Goal: Information Seeking & Learning: Learn about a topic

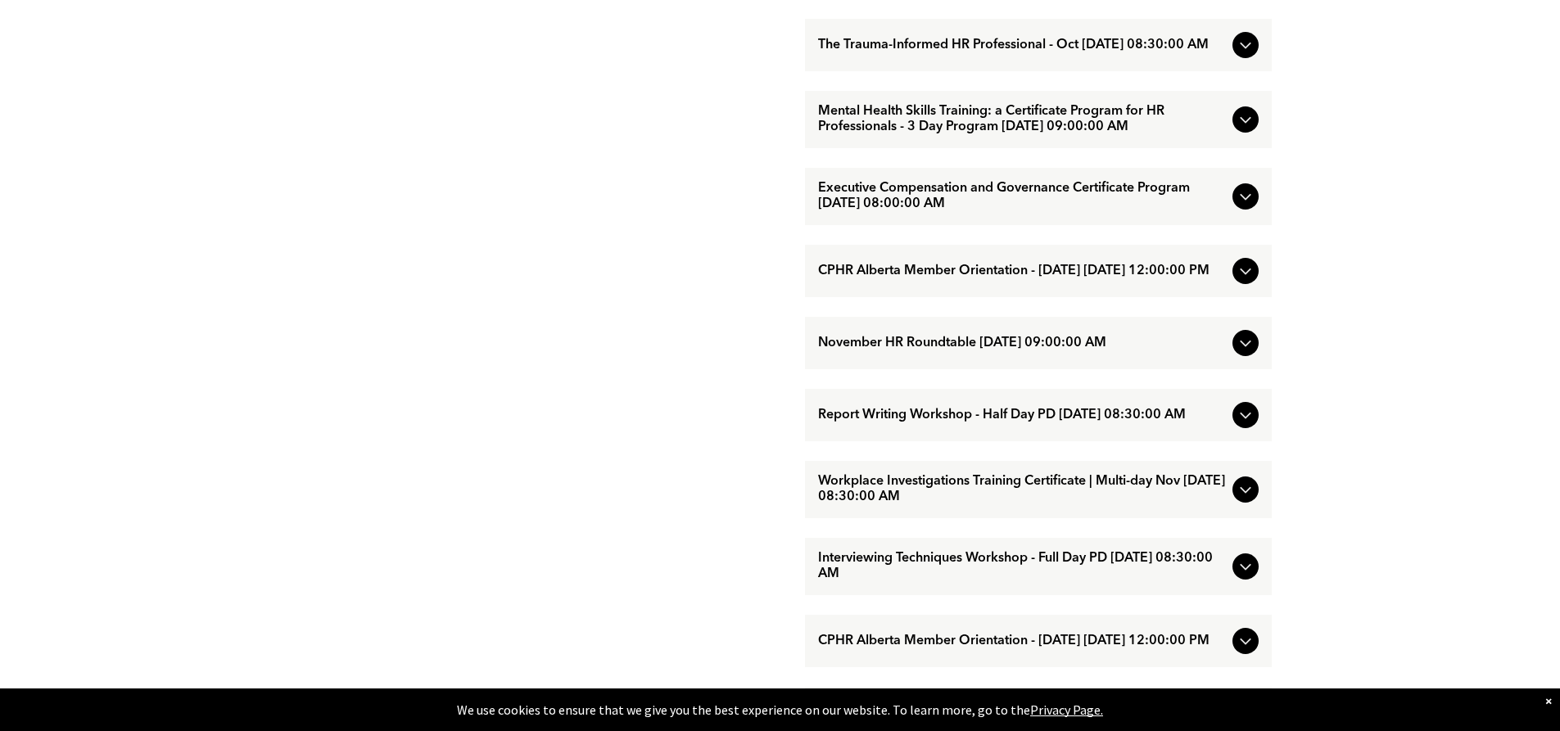
scroll to position [1232, 0]
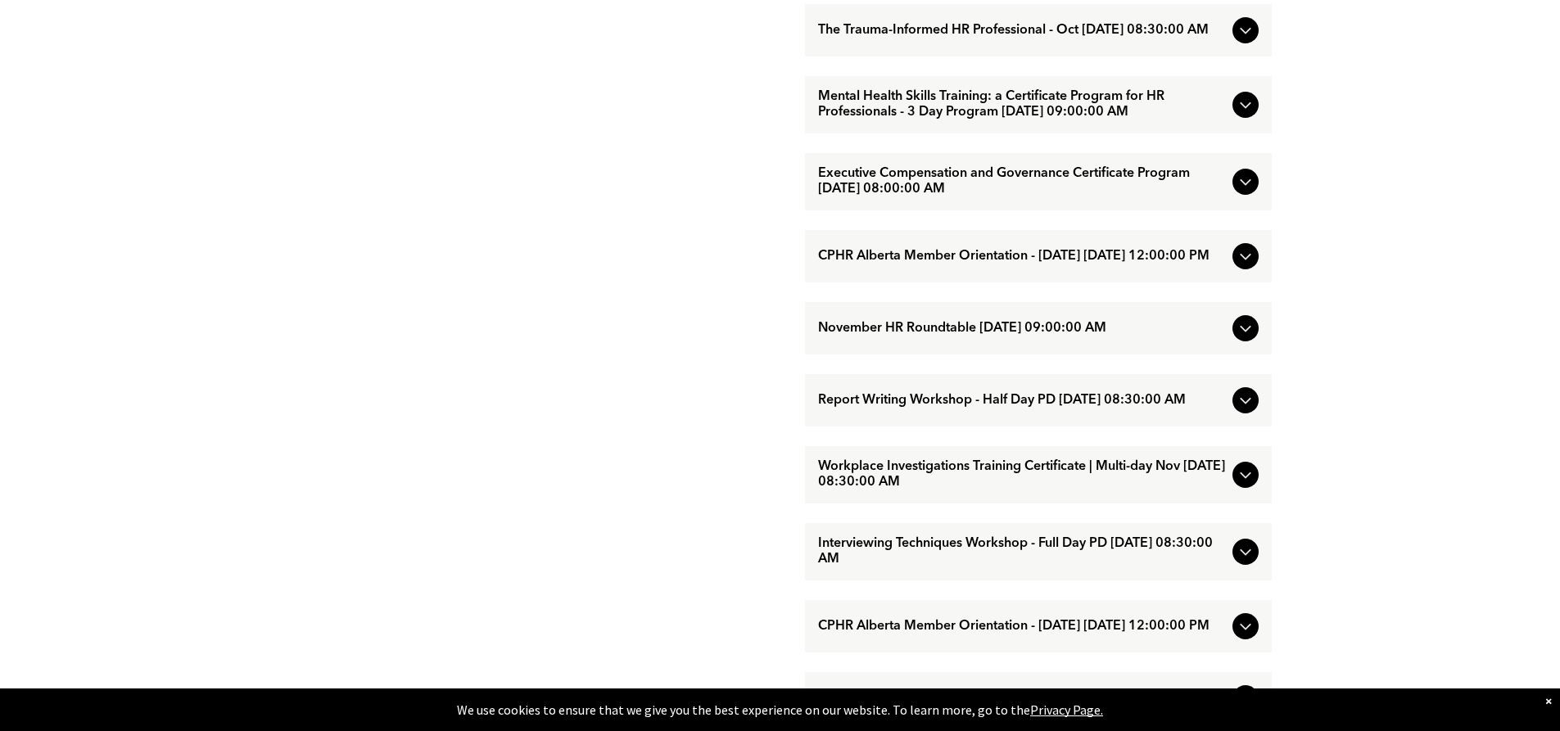
click at [1242, 410] on icon at bounding box center [1246, 401] width 20 height 20
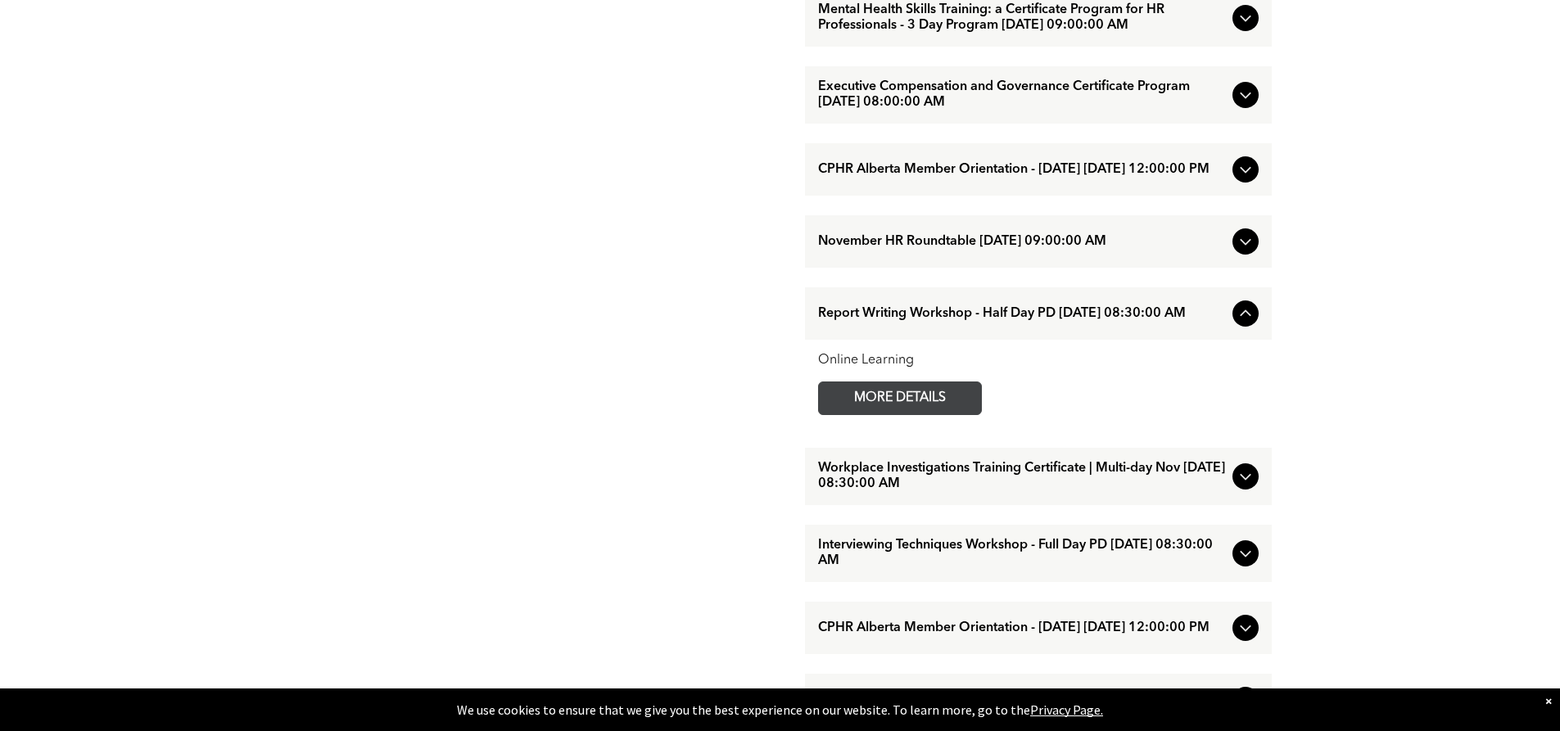
click at [951, 414] on span "MORE DETAILS" at bounding box center [899, 398] width 129 height 32
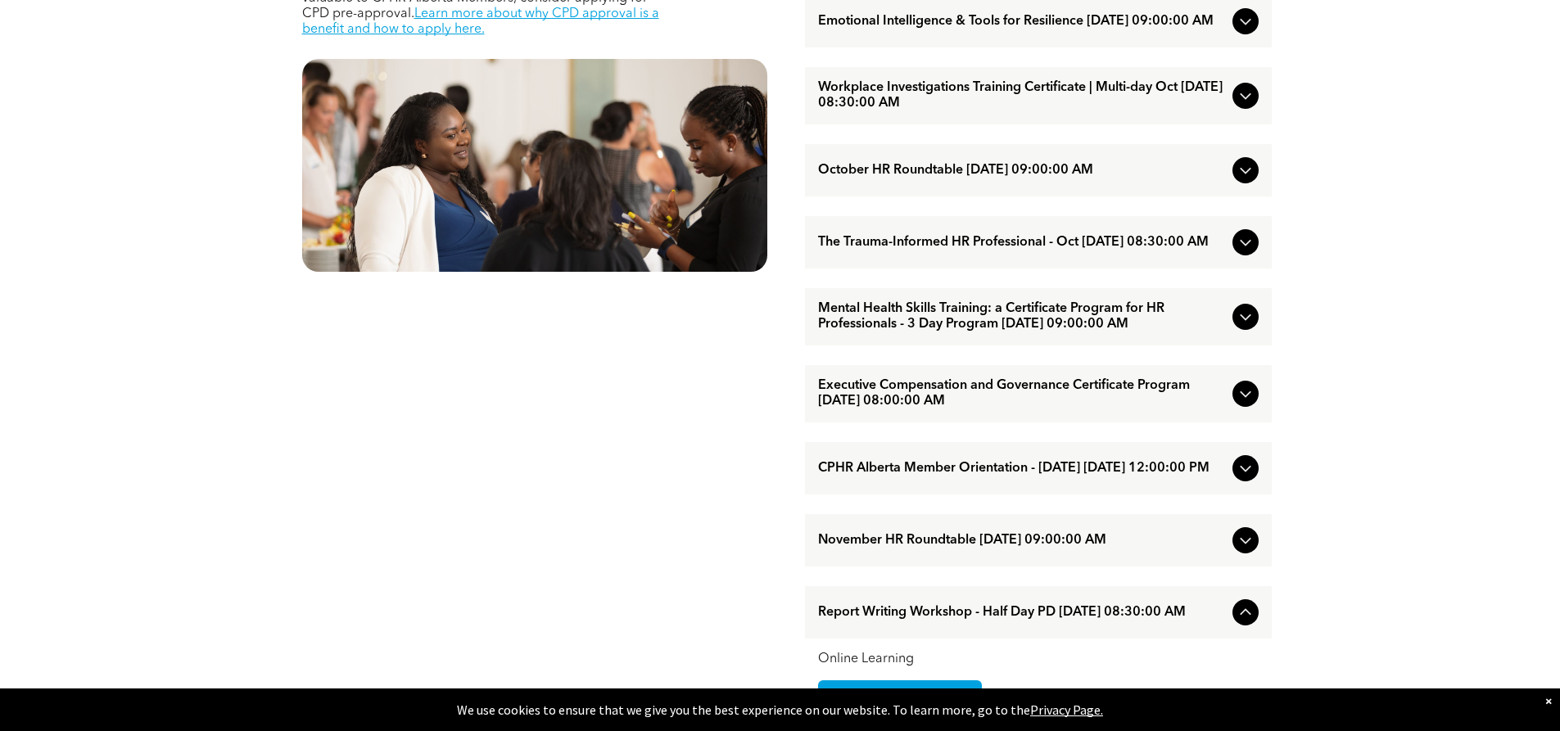
scroll to position [904, 0]
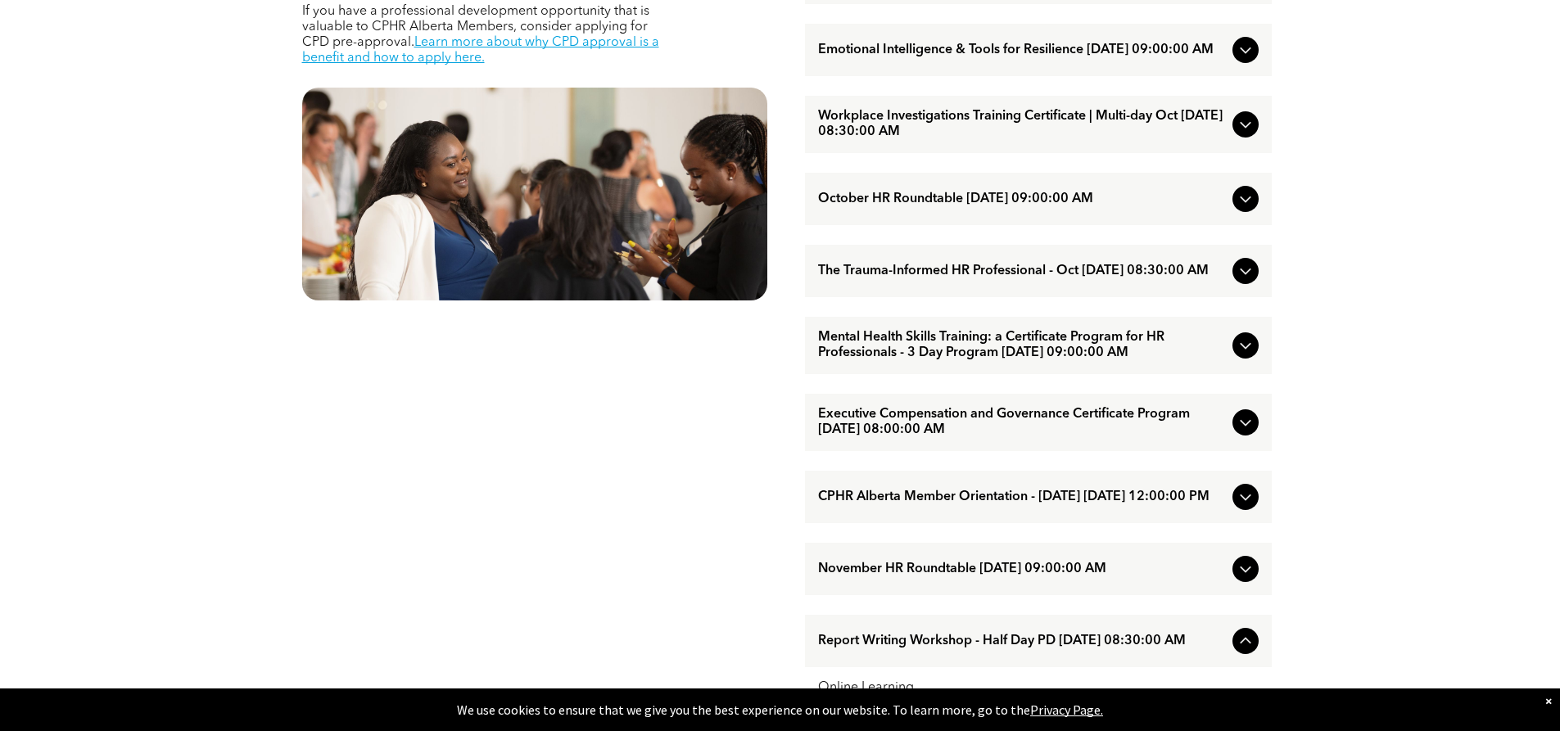
click at [1253, 209] on icon at bounding box center [1246, 199] width 20 height 20
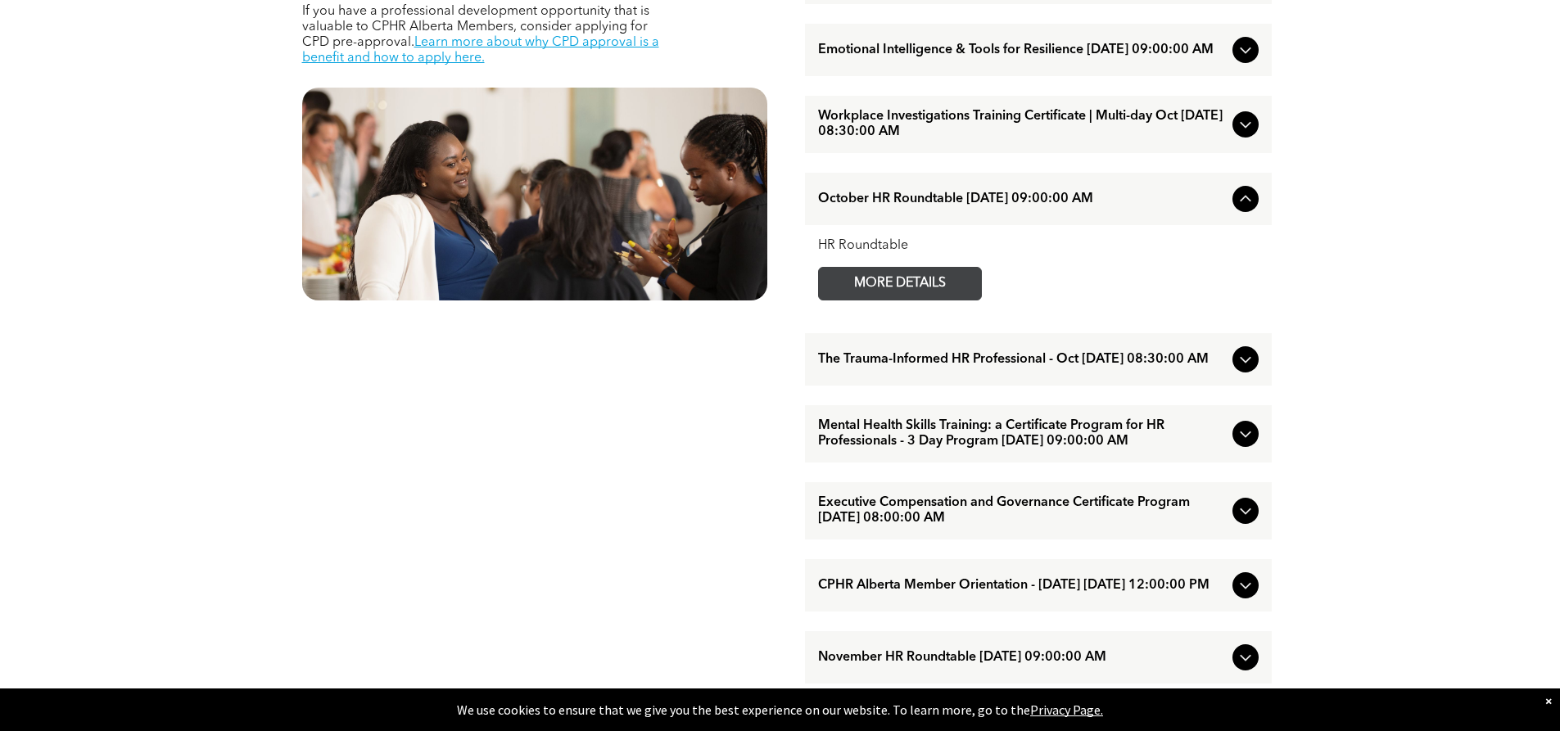
click at [885, 300] on span "MORE DETAILS" at bounding box center [899, 284] width 129 height 32
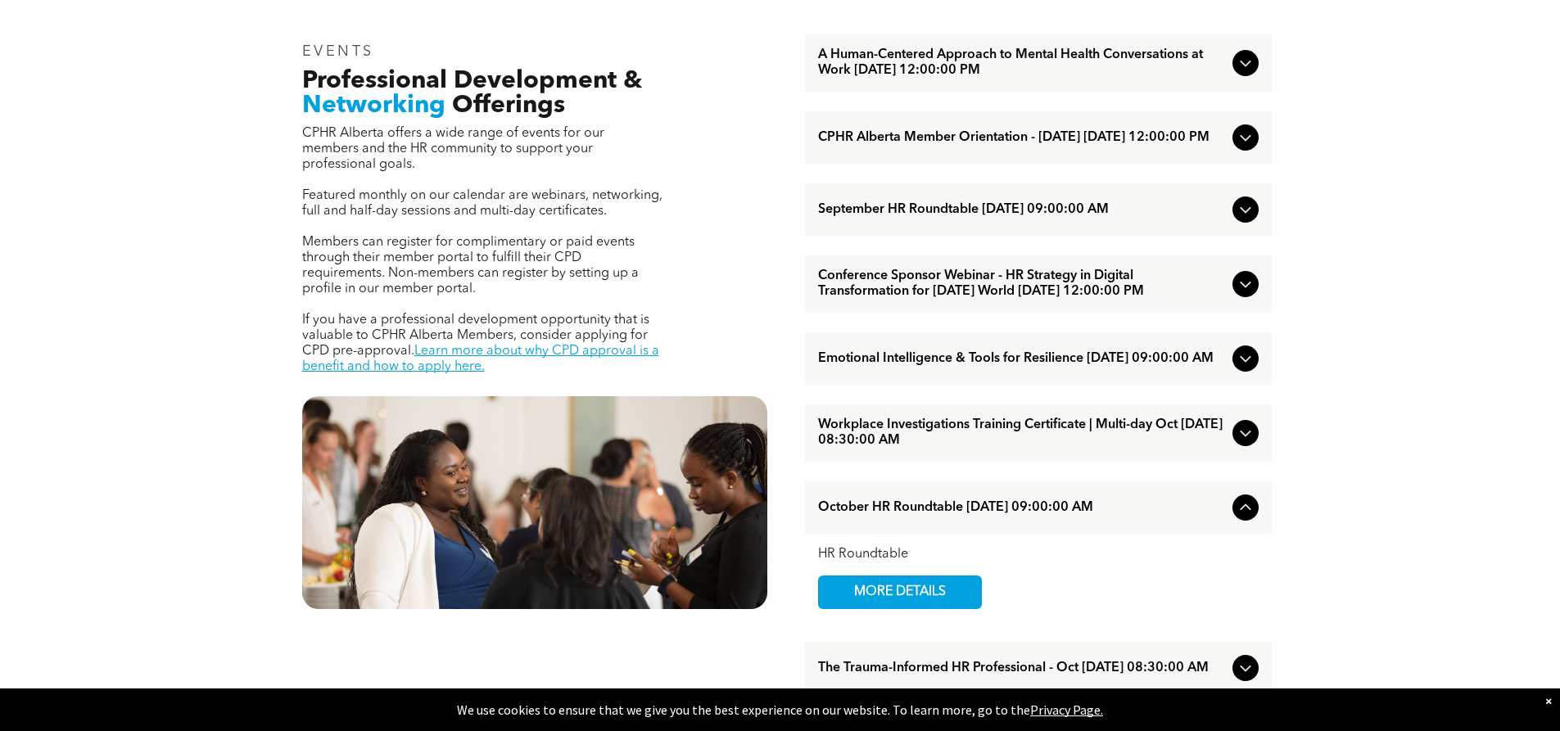
scroll to position [577, 0]
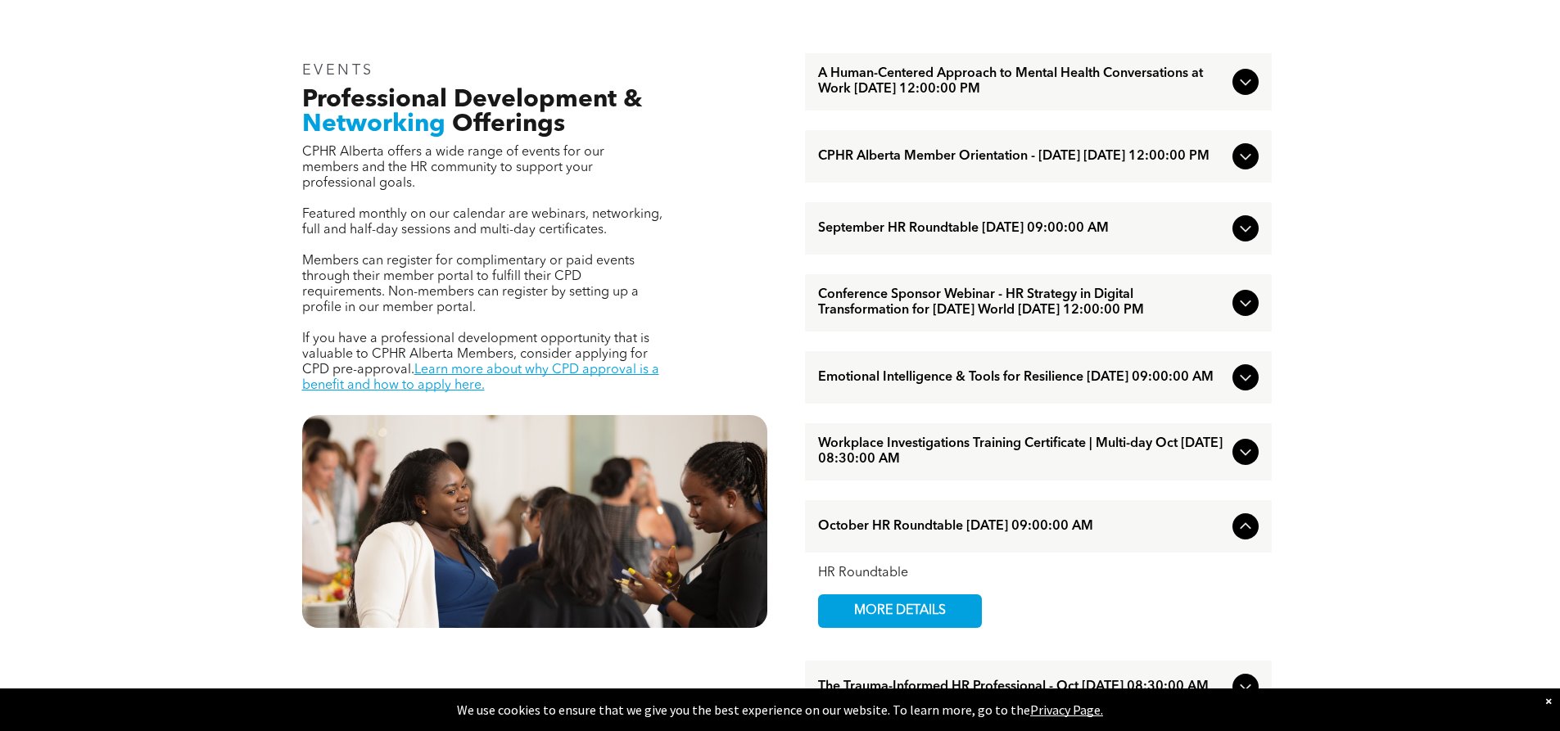
click at [1232, 231] on div "September HR Roundtable [DATE] 09:00:00 AM" at bounding box center [1038, 228] width 467 height 52
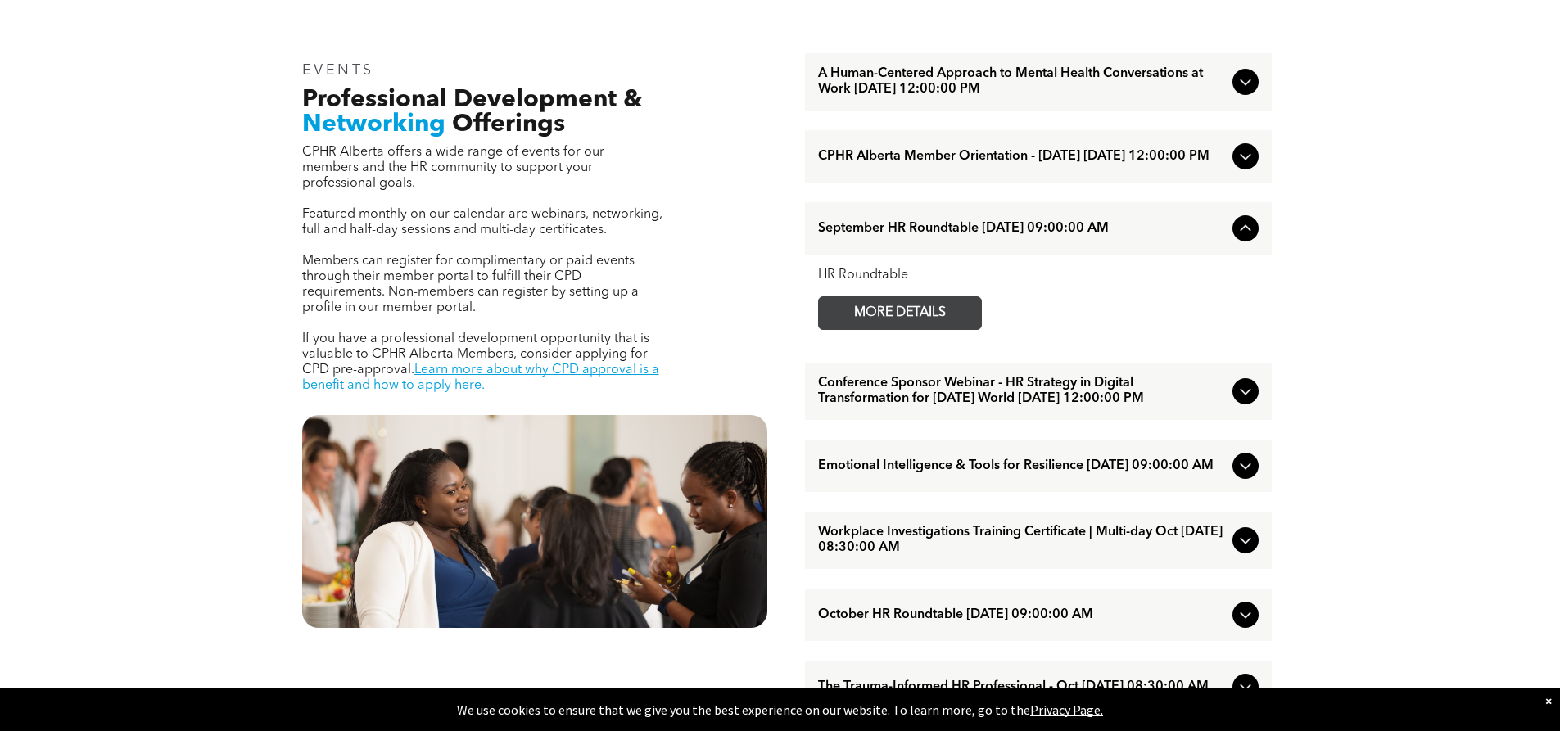
click at [929, 320] on span "MORE DETAILS" at bounding box center [899, 313] width 129 height 32
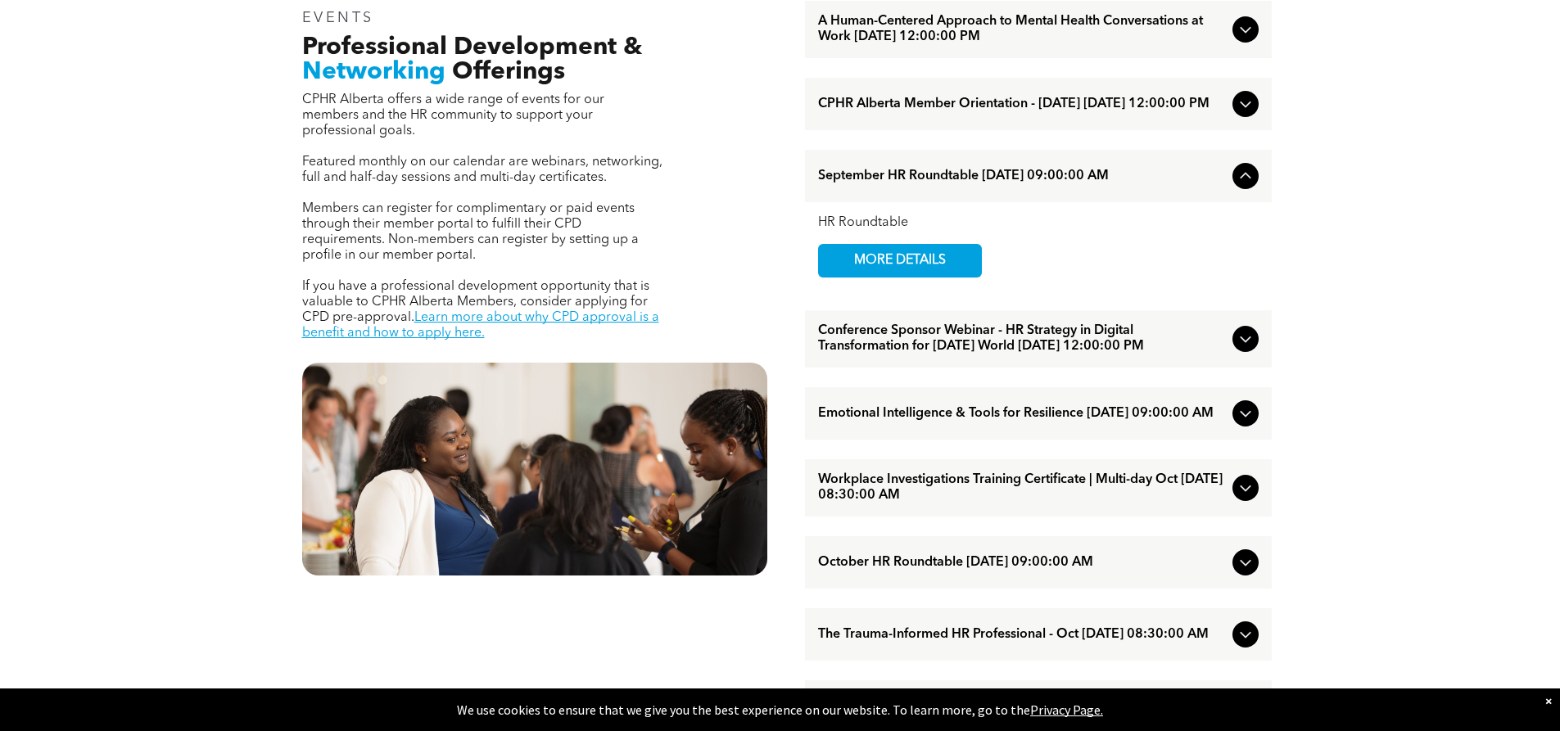
scroll to position [658, 0]
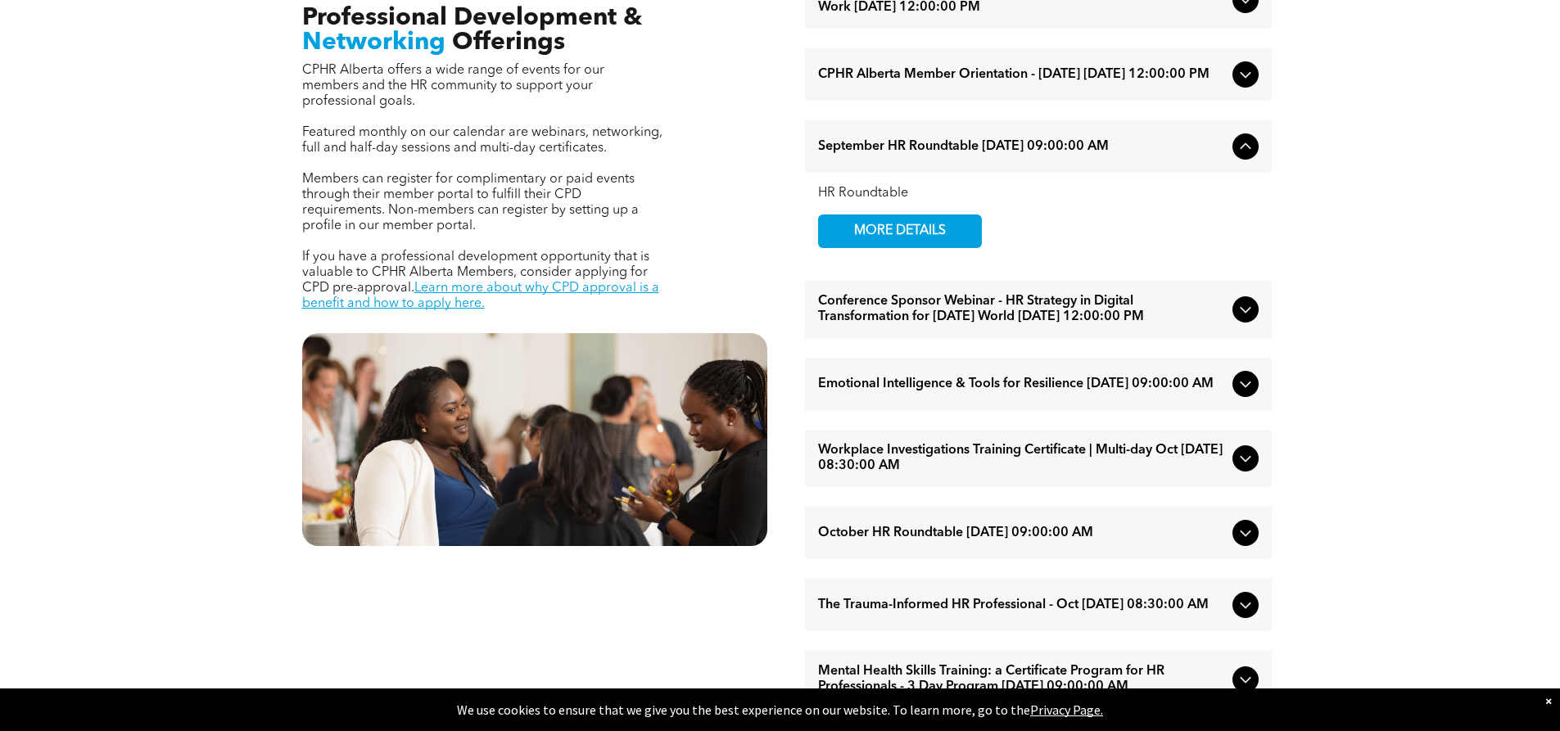
click at [1236, 319] on icon at bounding box center [1246, 310] width 20 height 20
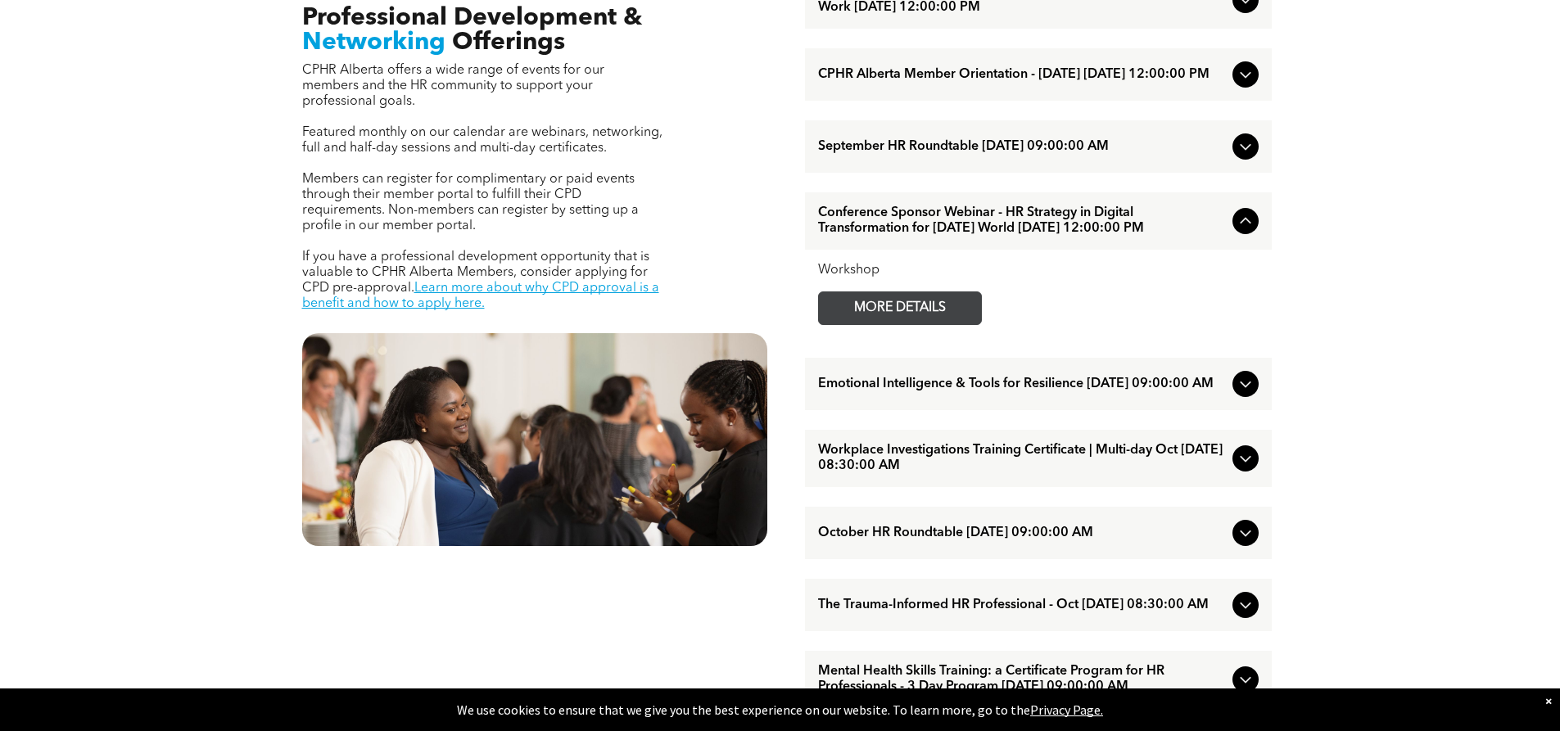
click at [935, 324] on span "MORE DETAILS" at bounding box center [899, 308] width 129 height 32
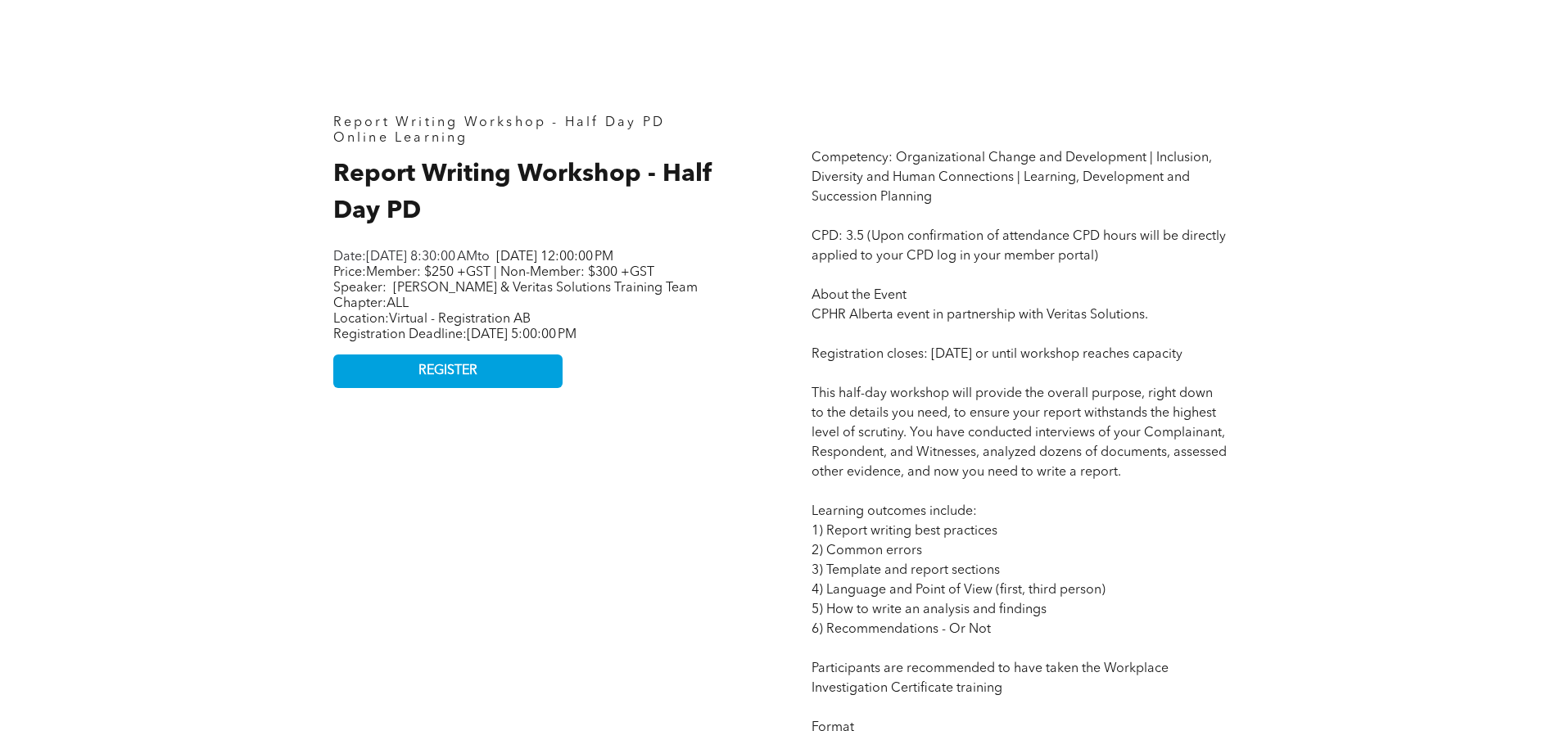
scroll to position [735, 0]
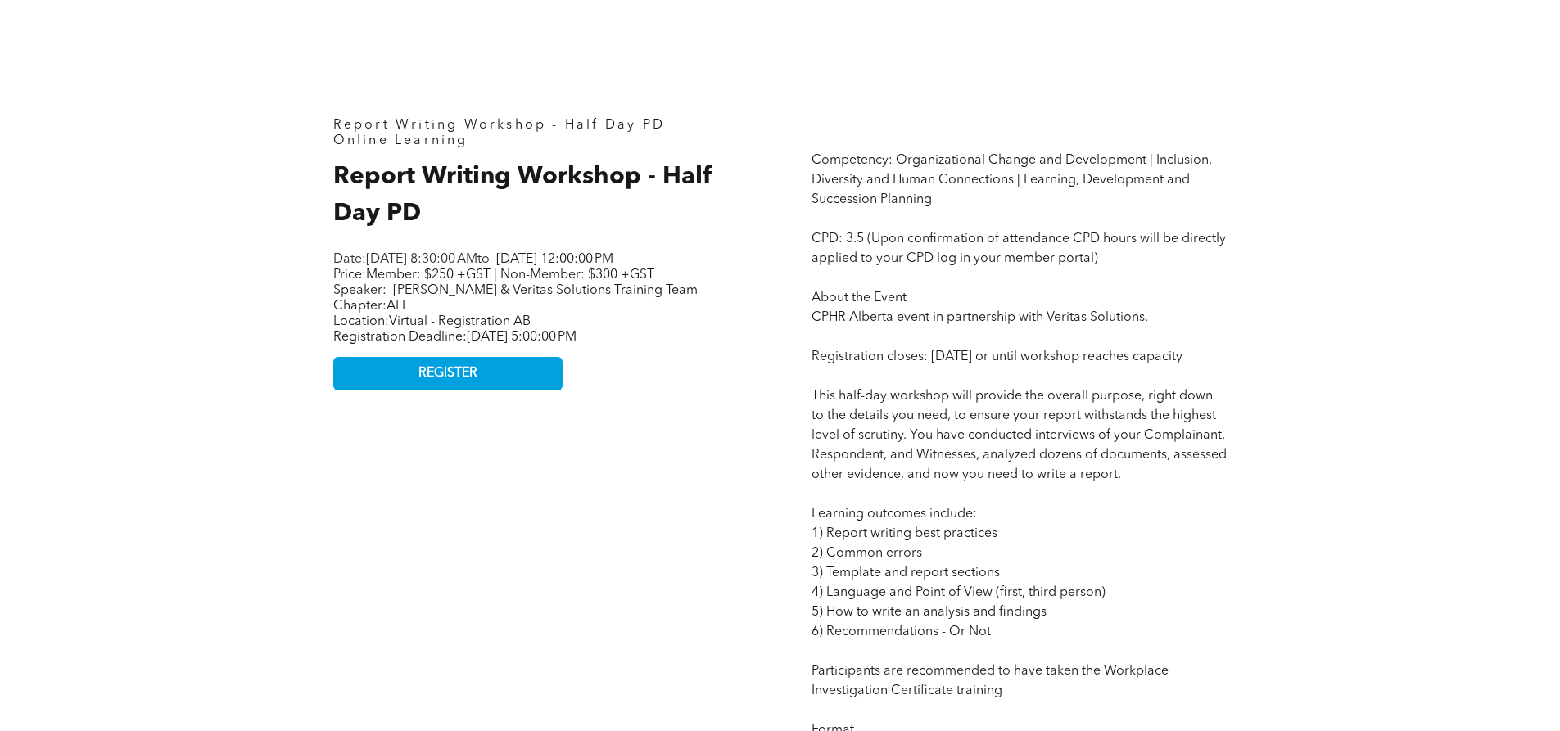
drag, startPoint x: 937, startPoint y: 354, endPoint x: 1055, endPoint y: 380, distance: 120.8
click at [1055, 380] on p "Competency: Organizational Change and Development | Inclusion, Diversity and Hu…" at bounding box center [1019, 731] width 415 height 1160
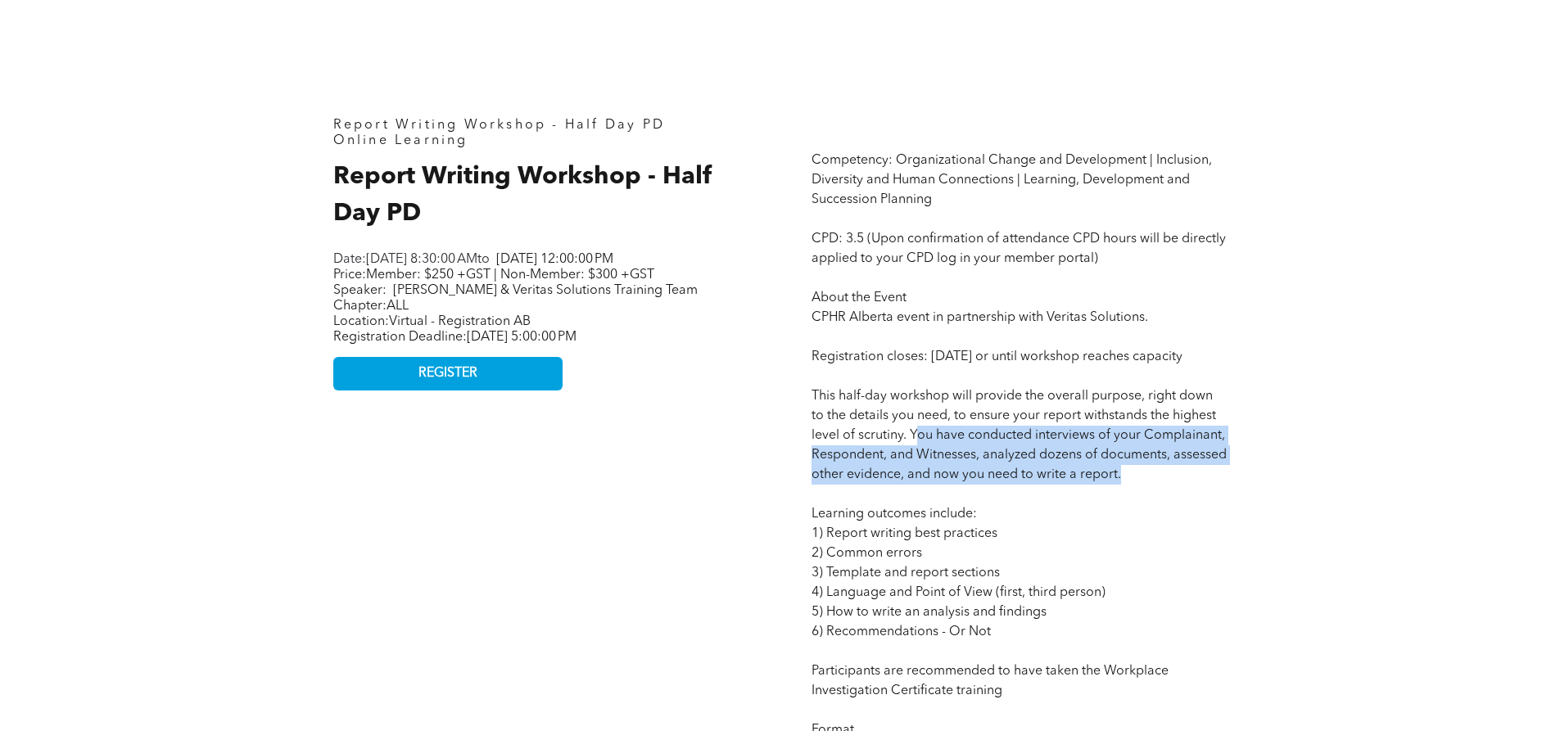
drag, startPoint x: 914, startPoint y: 456, endPoint x: 1237, endPoint y: 494, distance: 324.9
click at [1237, 494] on div "Competency: Organizational Change and Development | Inclusion, Diversity and Hu…" at bounding box center [1019, 714] width 441 height 1219
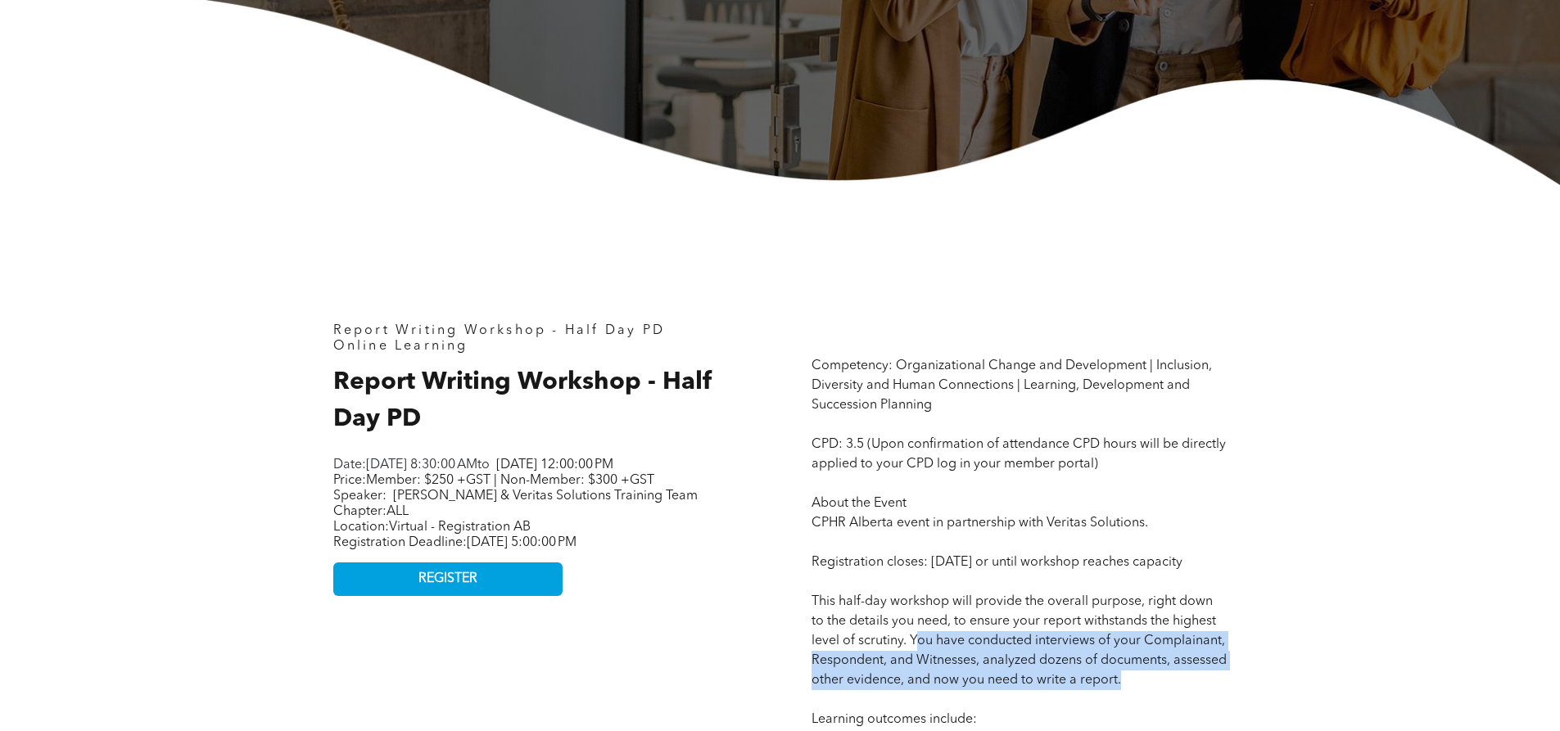
scroll to position [407, 0]
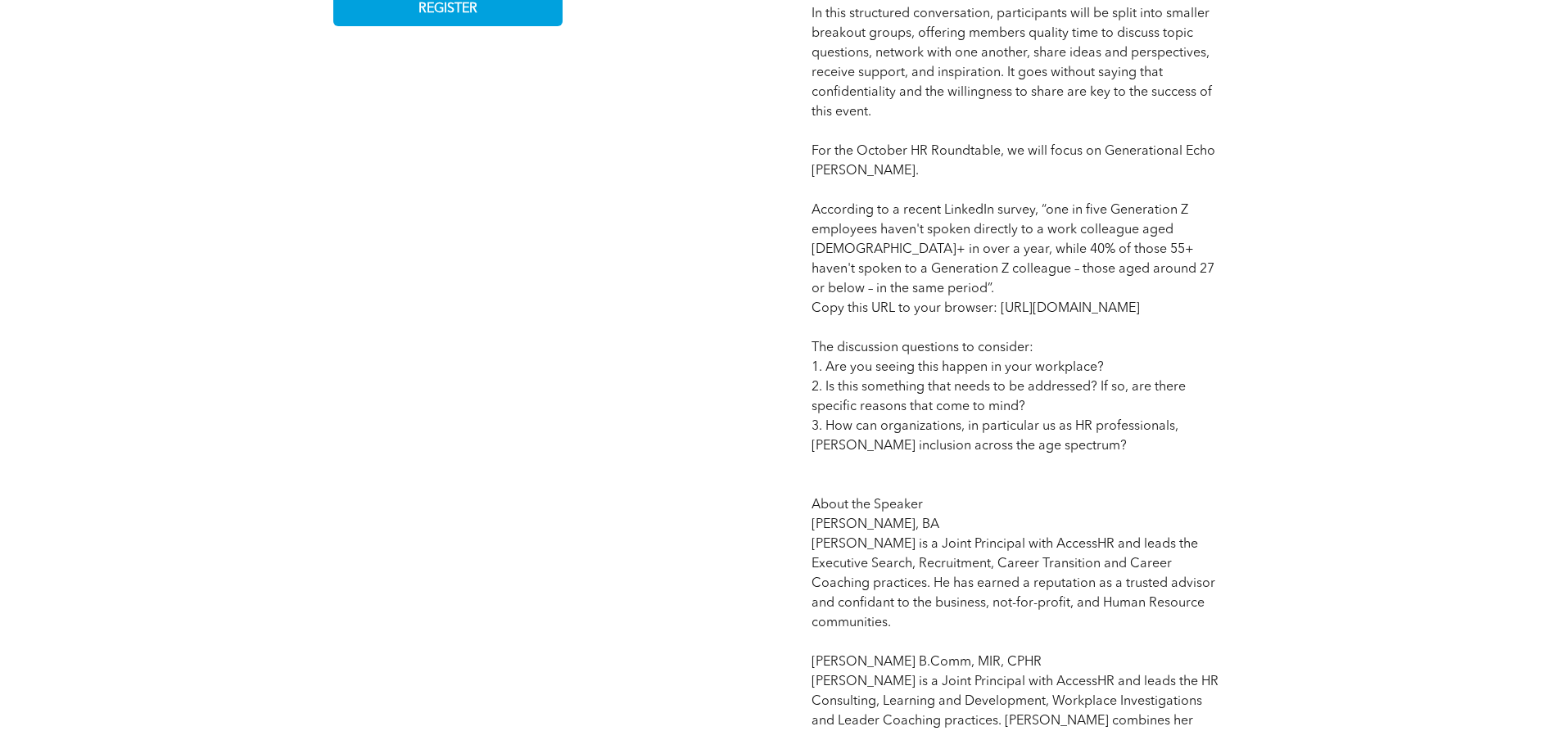
scroll to position [1065, 0]
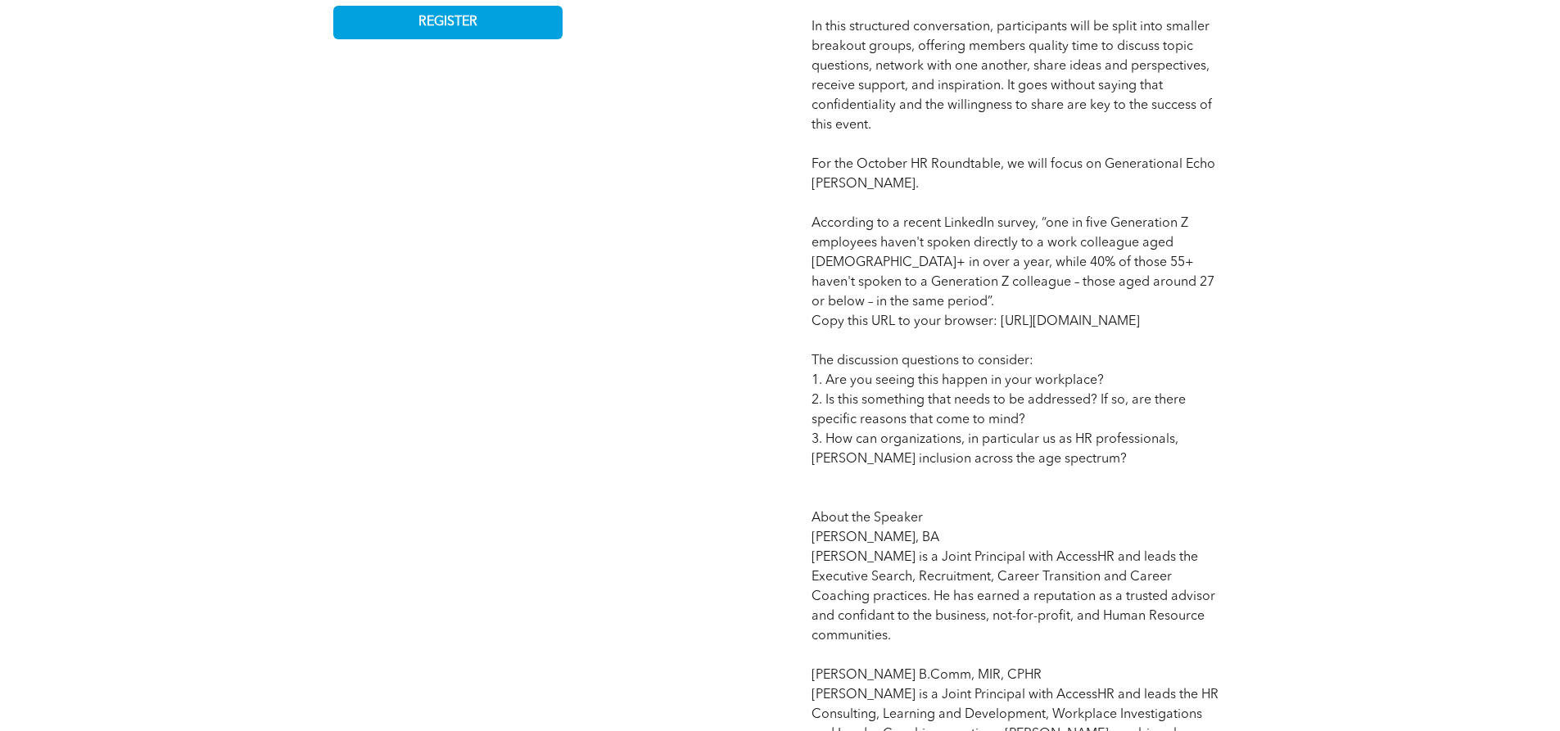
drag, startPoint x: 959, startPoint y: 342, endPoint x: 800, endPoint y: 324, distance: 159.9
click at [800, 324] on div "Competency: Guide, Coach, and Advise CPD: # 1 (Upon confirmation of attendance …" at bounding box center [1019, 286] width 441 height 1022
copy span "https://www.linkedin.com/news/story/break-out-of-your-echo-chamber-5959732/"
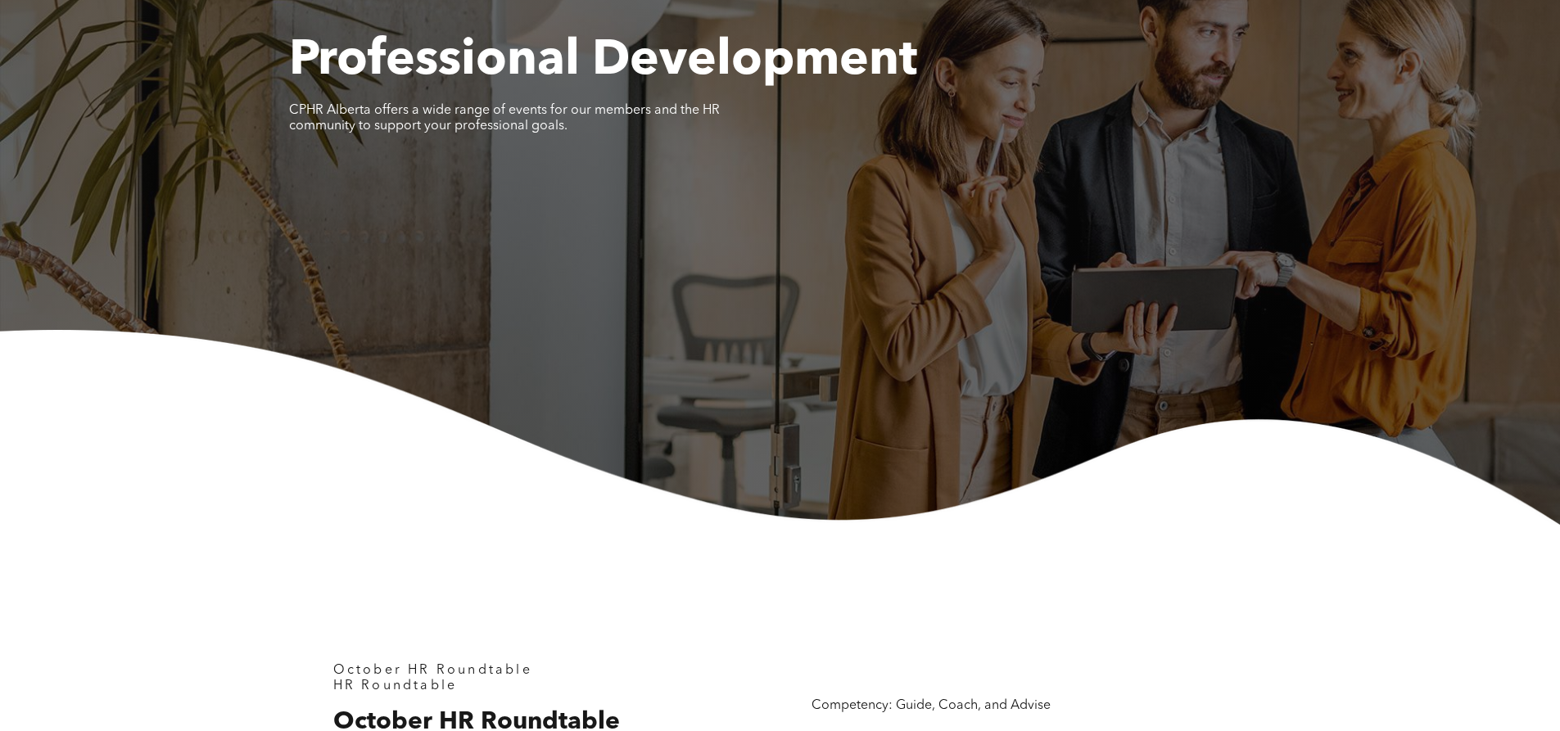
scroll to position [82, 0]
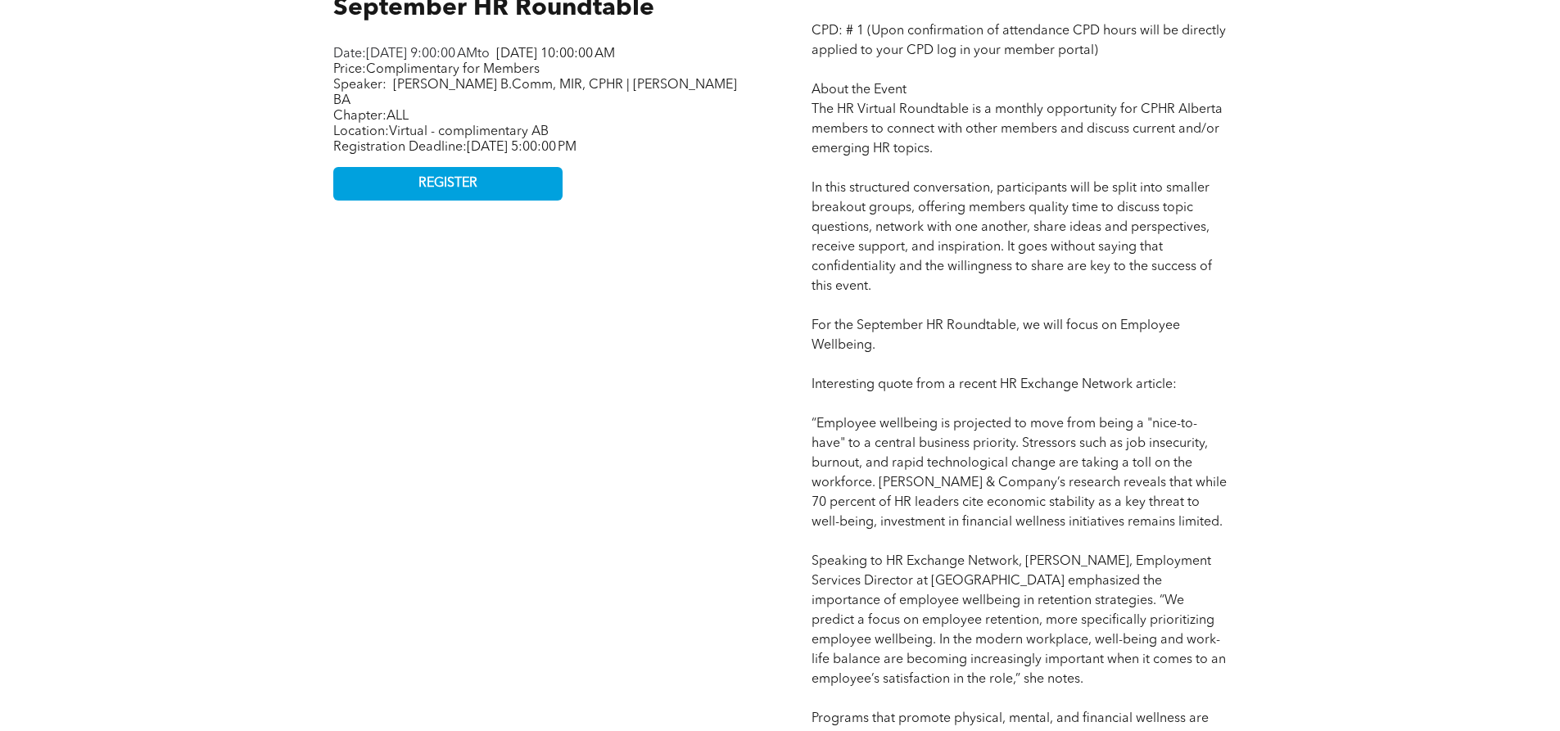
scroll to position [901, 0]
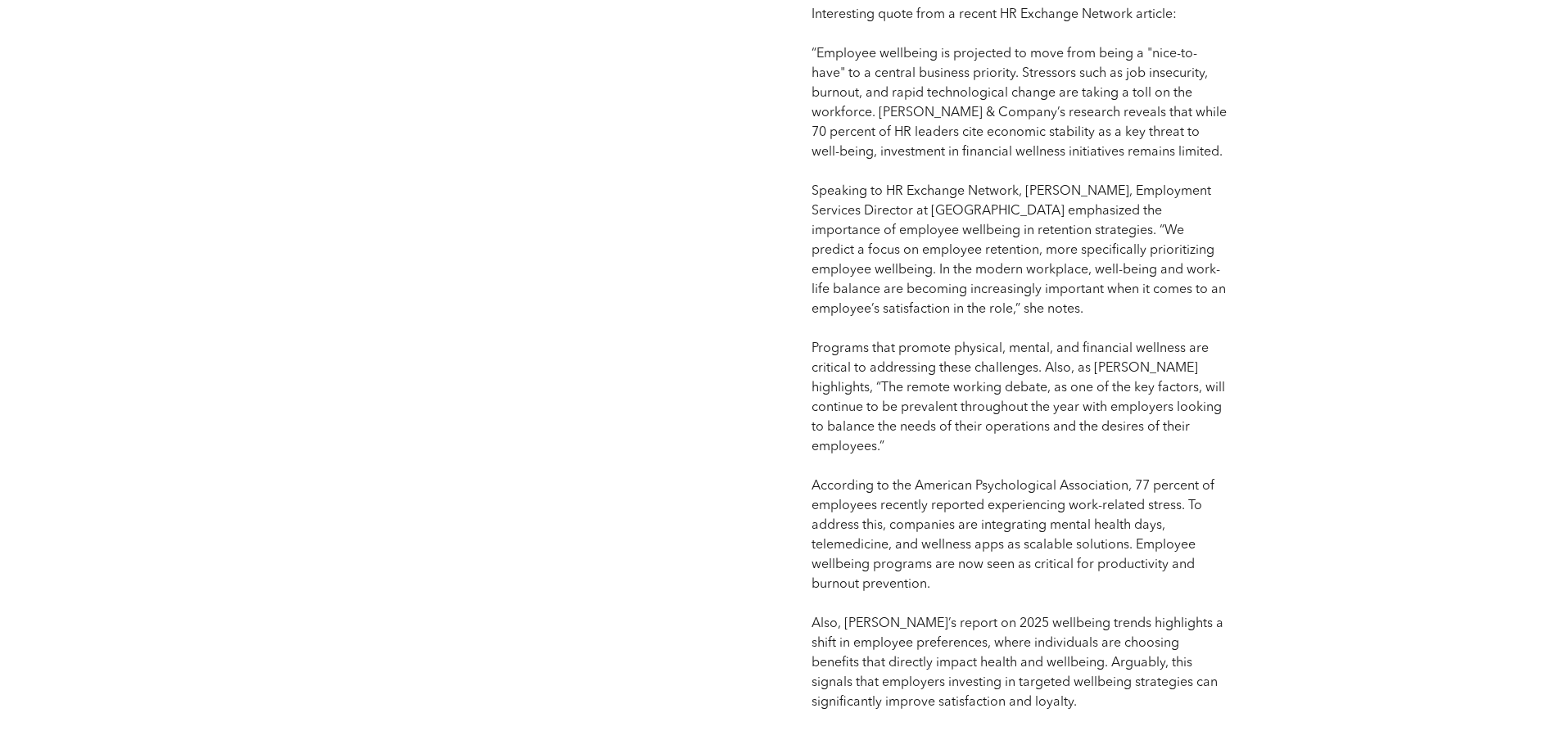
scroll to position [1310, 0]
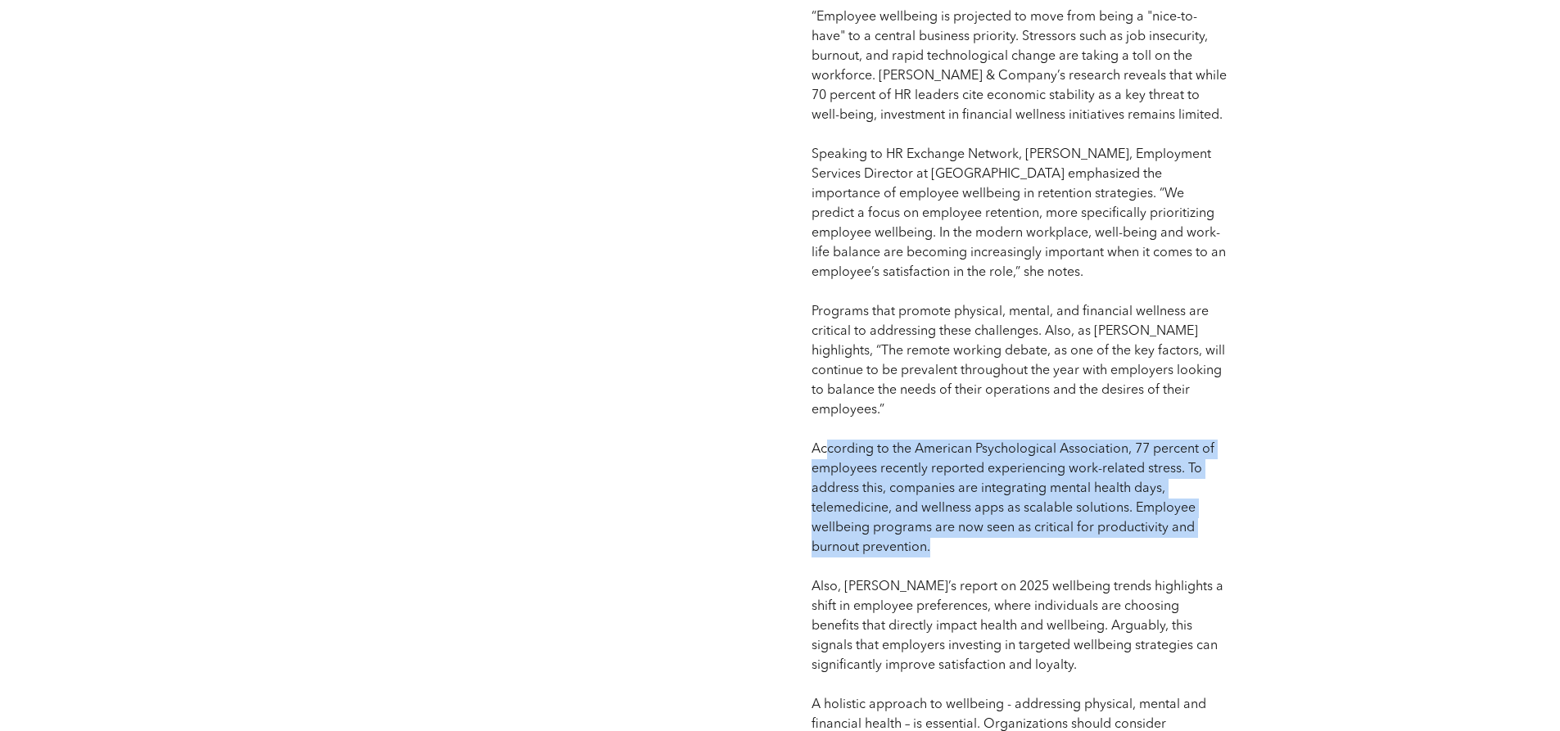
drag, startPoint x: 952, startPoint y: 550, endPoint x: 829, endPoint y: 455, distance: 155.8
click at [829, 455] on p "Competency: Guide, Coach, and Advise CPD: # 1 (Upon confirmation of attendance …" at bounding box center [1019, 420] width 415 height 1690
click at [888, 470] on span "Competency: Guide, Coach, and Advise CPD: # 1 (Upon confirmation of attendance …" at bounding box center [1019, 420] width 415 height 1684
click at [1004, 509] on span "Competency: Guide, Coach, and Advise CPD: # 1 (Upon confirmation of attendance …" at bounding box center [1019, 420] width 415 height 1684
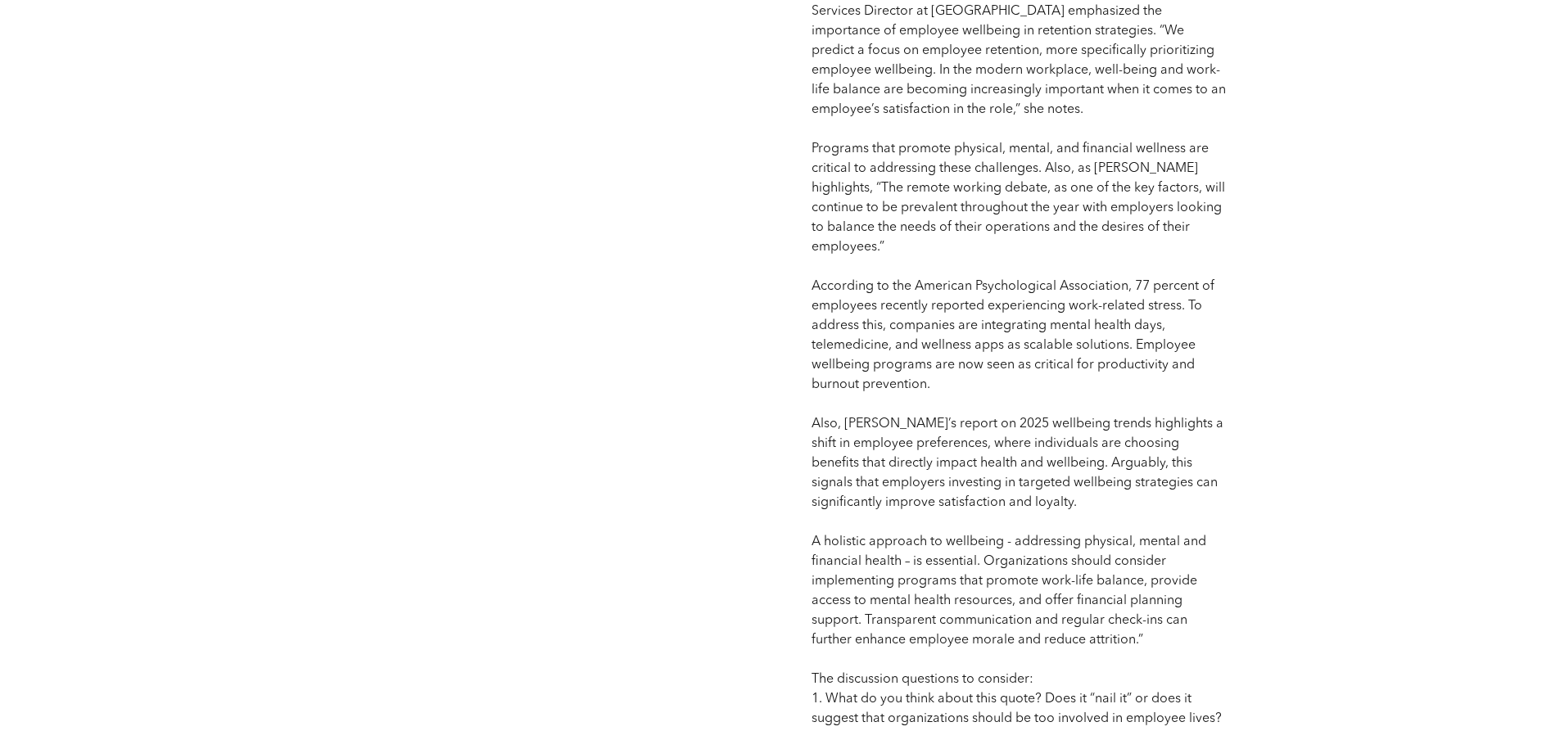
scroll to position [1474, 0]
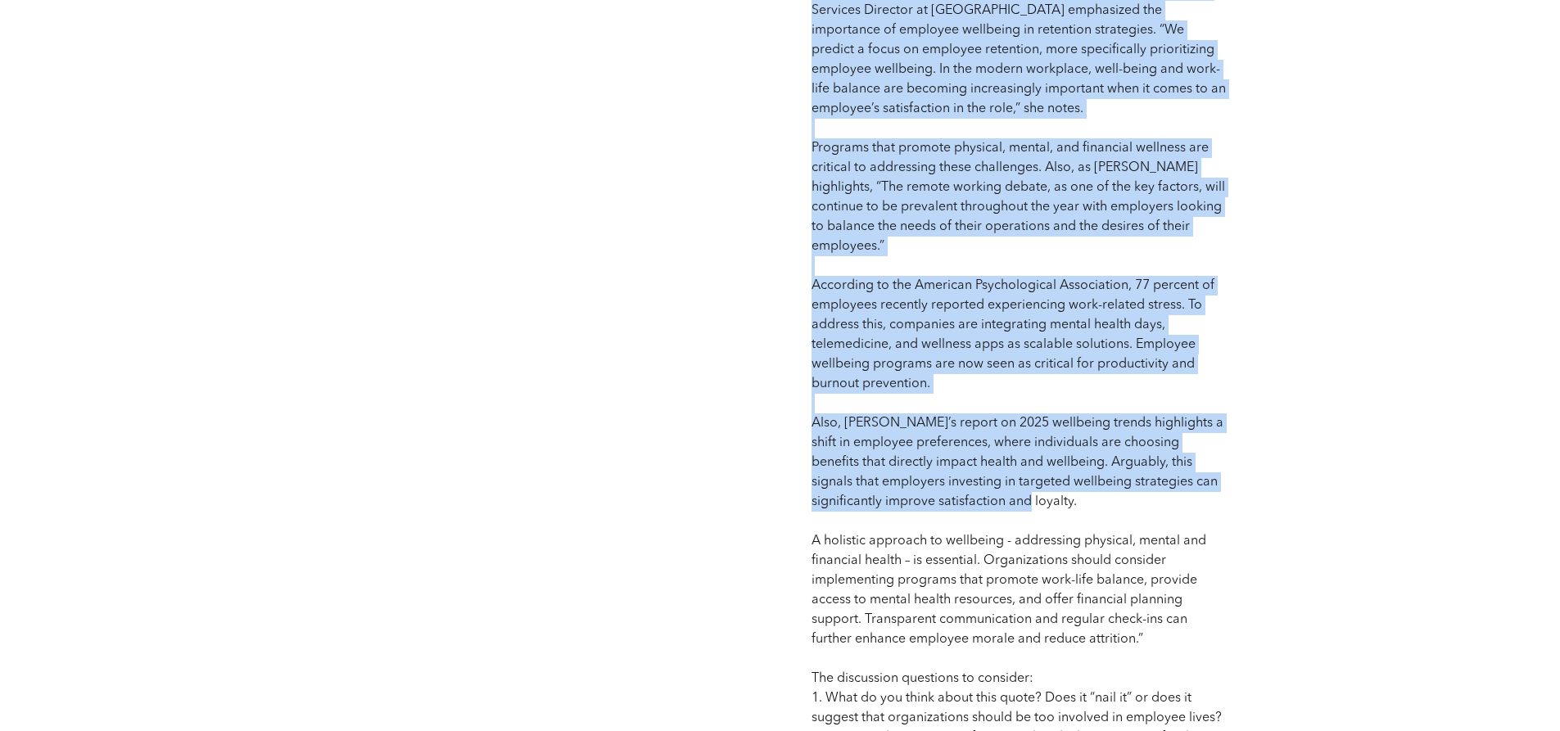
drag, startPoint x: 1008, startPoint y: 504, endPoint x: 898, endPoint y: 490, distance: 110.6
click at [686, 437] on div "September HR Roundtable HR Roundtable September HR Roundtable Date: Thursday, S…" at bounding box center [780, 239] width 983 height 1999
click at [908, 492] on p "Competency: Guide, Coach, and Advise CPD: # 1 (Upon confirmation of attendance …" at bounding box center [1019, 256] width 415 height 1690
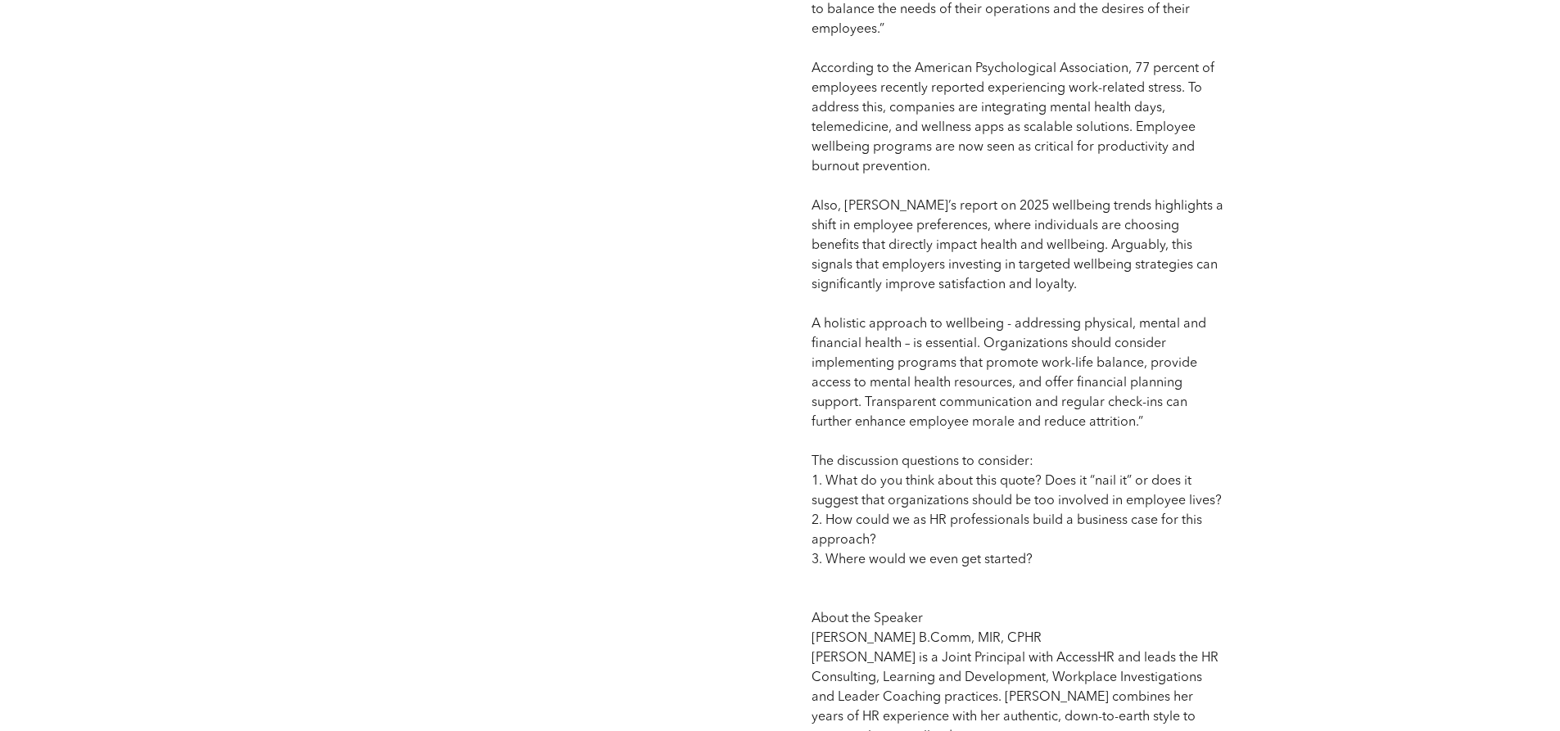
scroll to position [1720, 0]
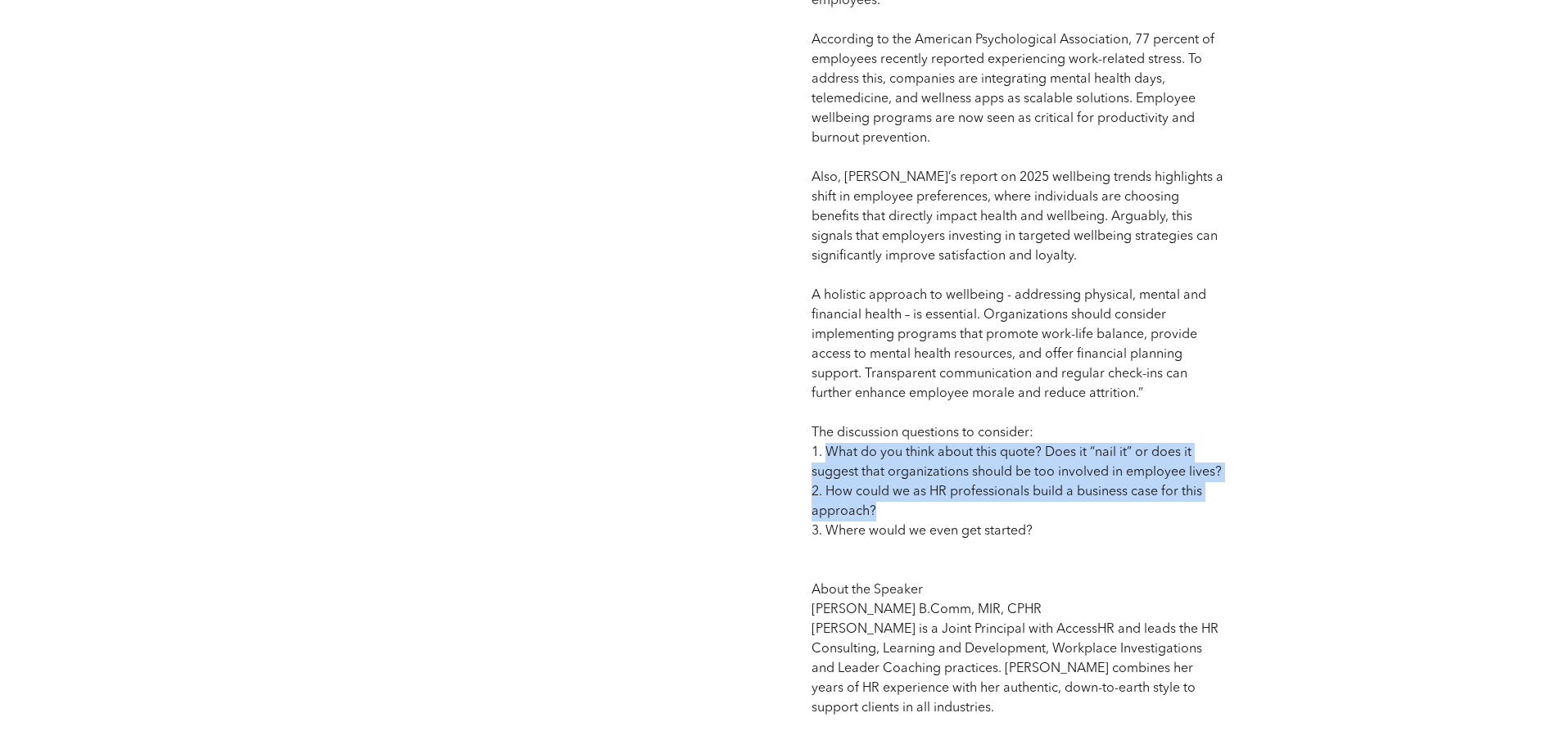
drag, startPoint x: 825, startPoint y: 450, endPoint x: 1294, endPoint y: 513, distance: 473.4
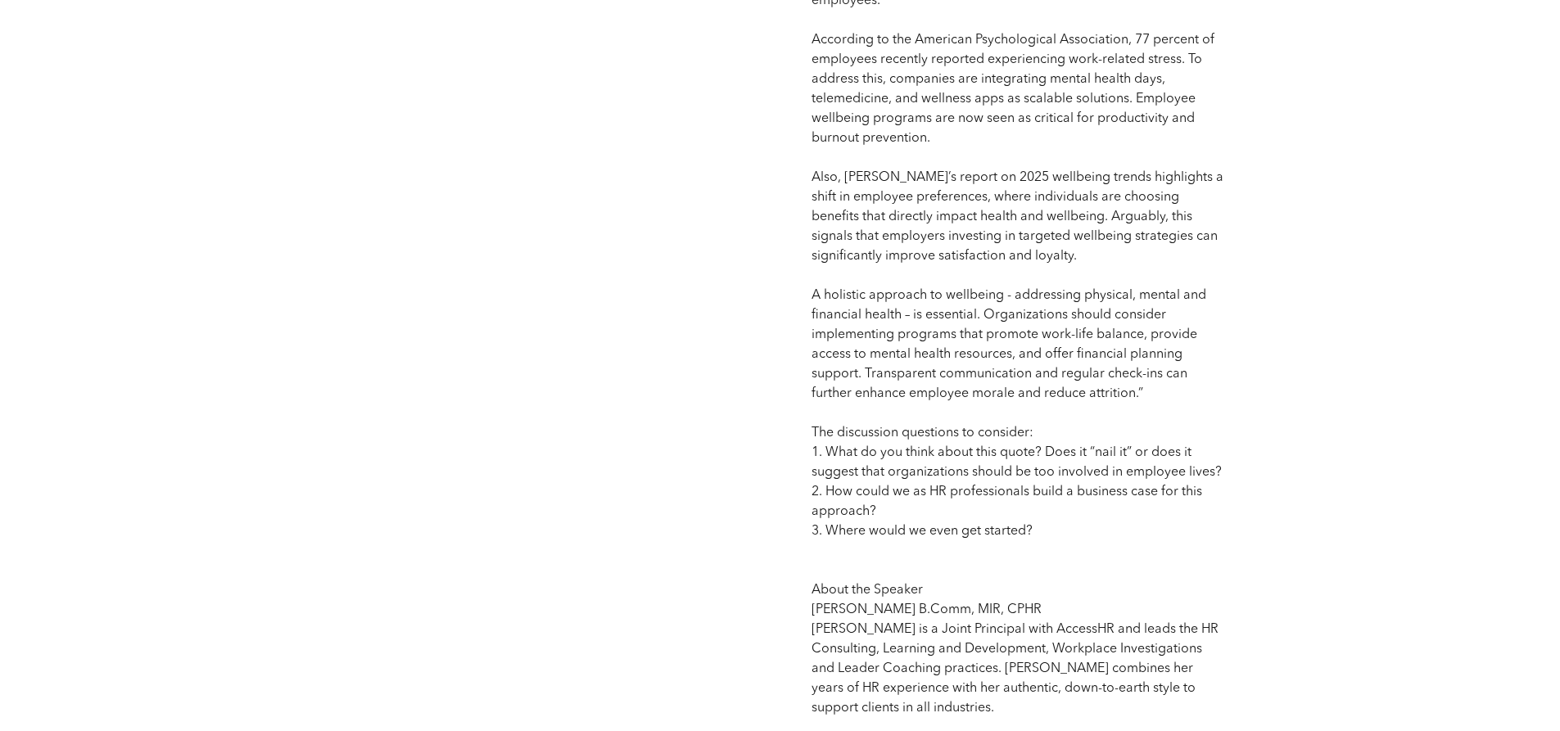
click at [1197, 538] on p "Competency: Guide, Coach, and Advise CPD: # 1 (Upon confirmation of attendance …" at bounding box center [1019, 10] width 415 height 1690
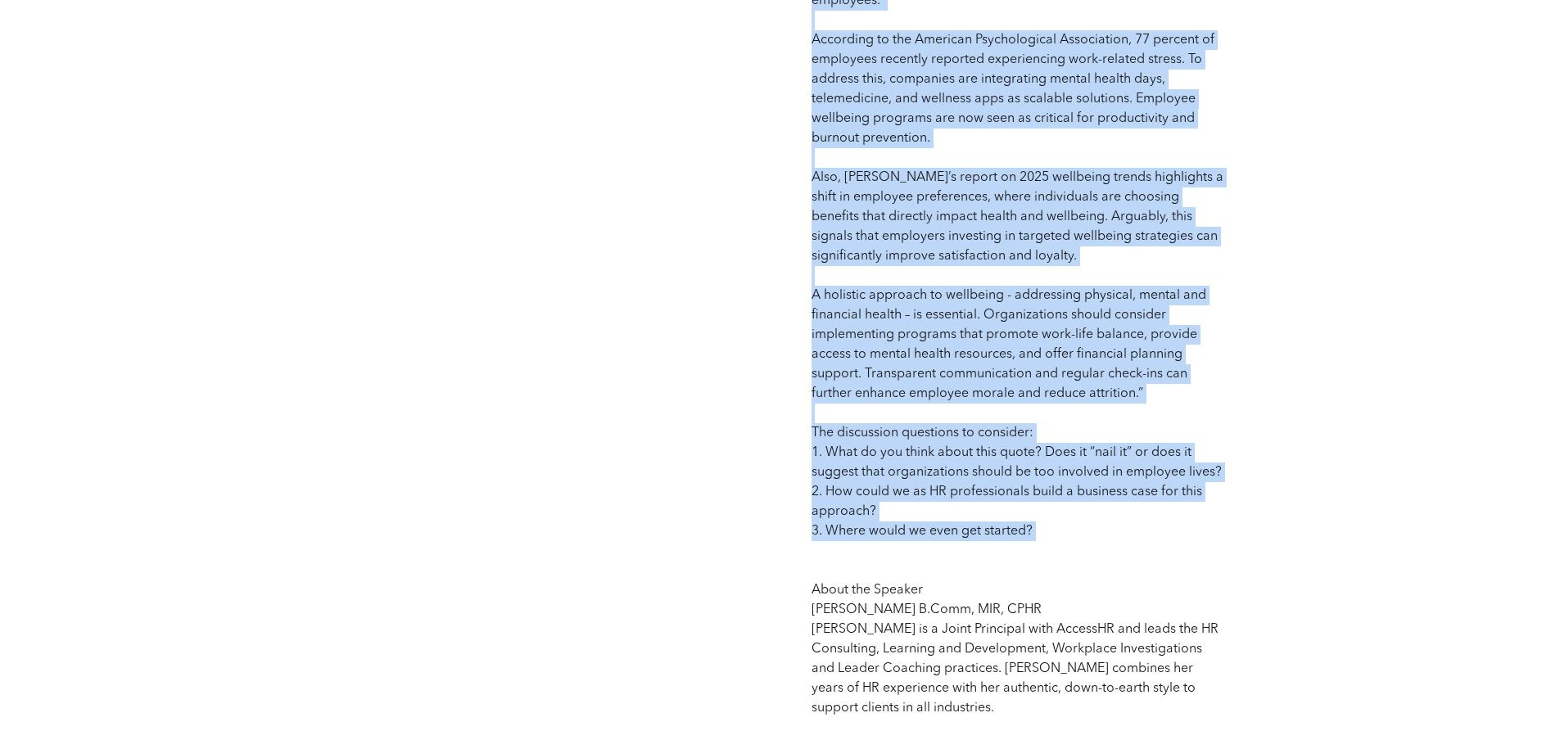
drag, startPoint x: 1057, startPoint y: 560, endPoint x: 744, endPoint y: 450, distance: 331.6
click at [1077, 465] on span "Competency: Guide, Coach, and Advise CPD: # 1 (Upon confirmation of attendance …" at bounding box center [1019, 11] width 415 height 1684
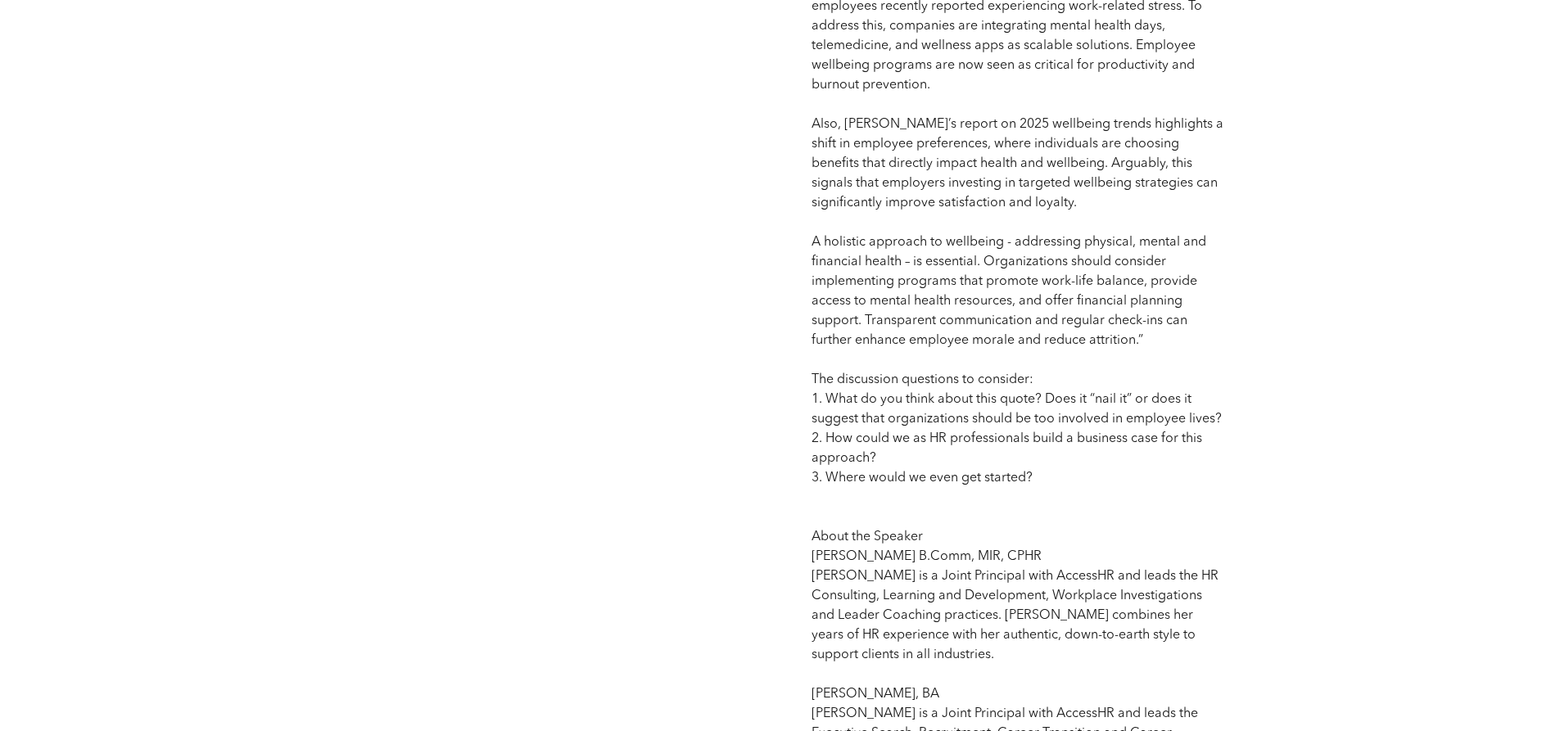
scroll to position [1802, 0]
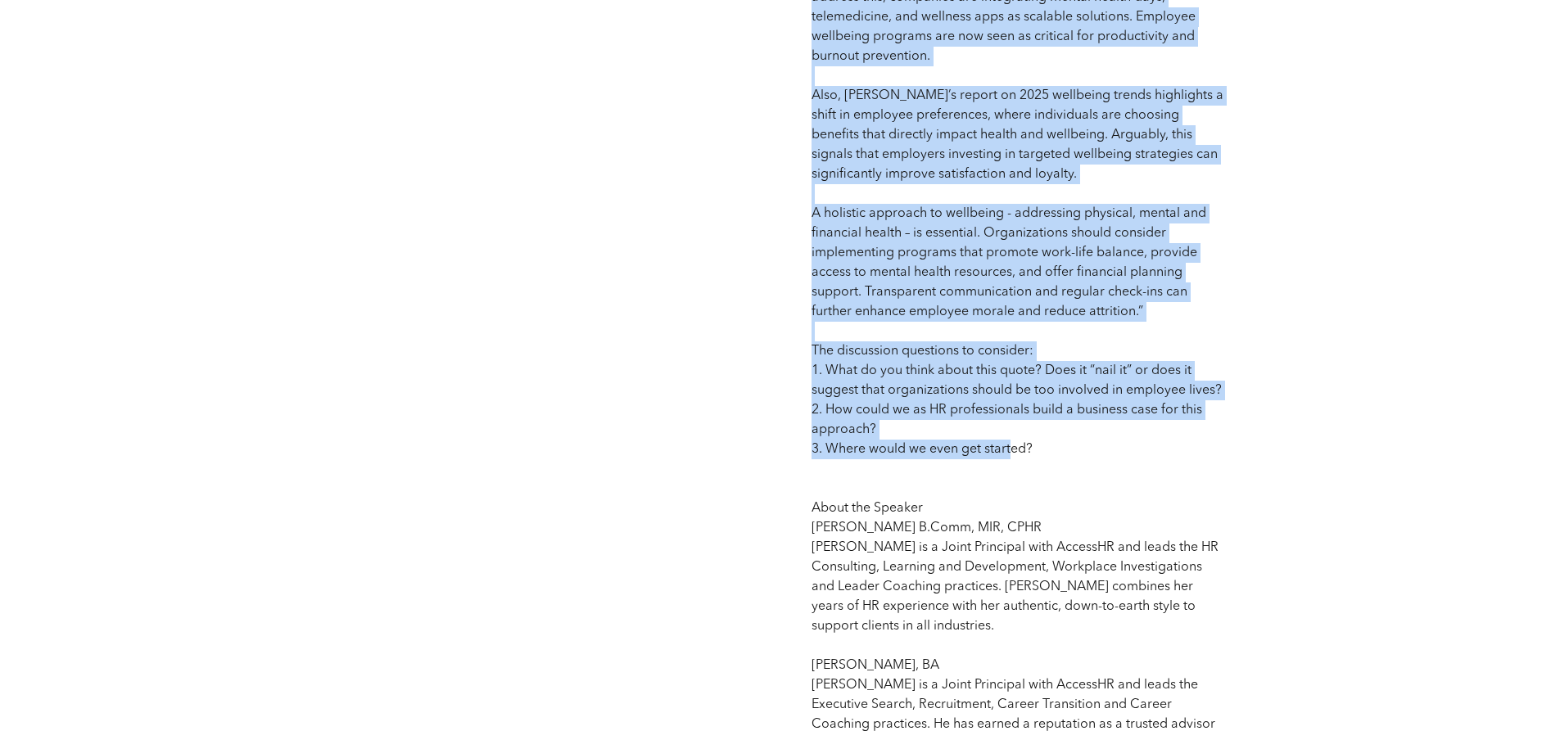
drag, startPoint x: 1007, startPoint y: 458, endPoint x: 744, endPoint y: 379, distance: 274.4
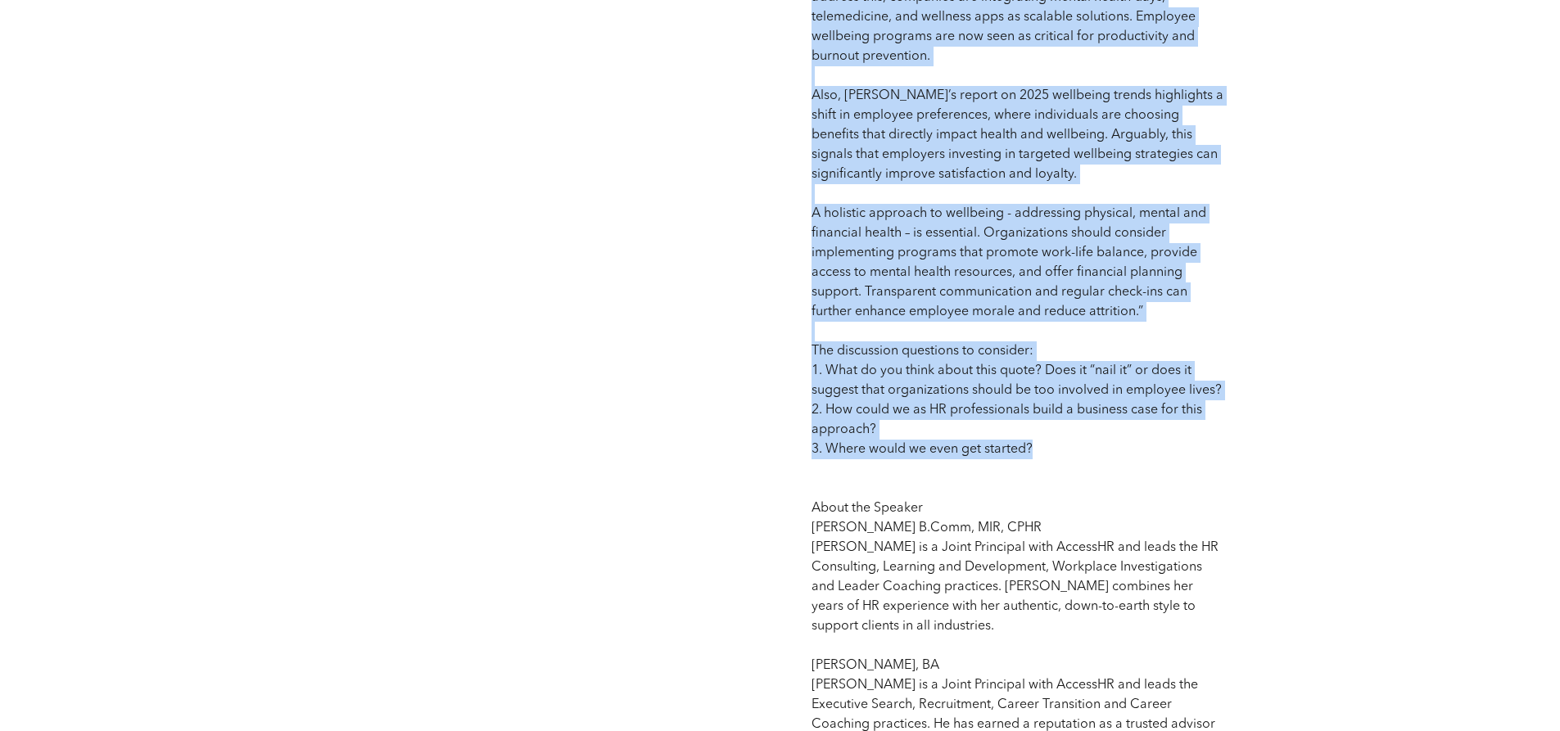
drag, startPoint x: 1048, startPoint y: 456, endPoint x: 763, endPoint y: 364, distance: 298.9
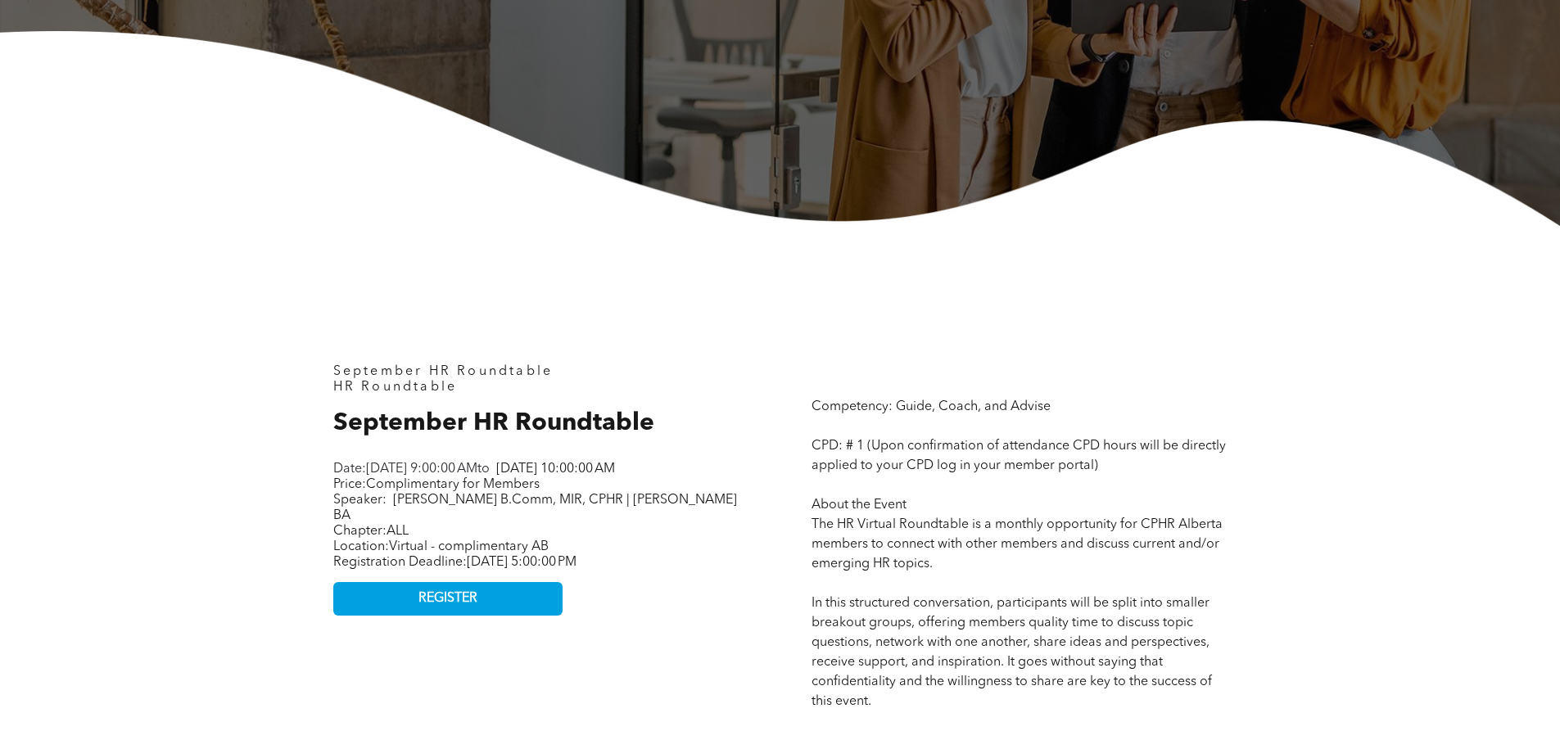
scroll to position [573, 0]
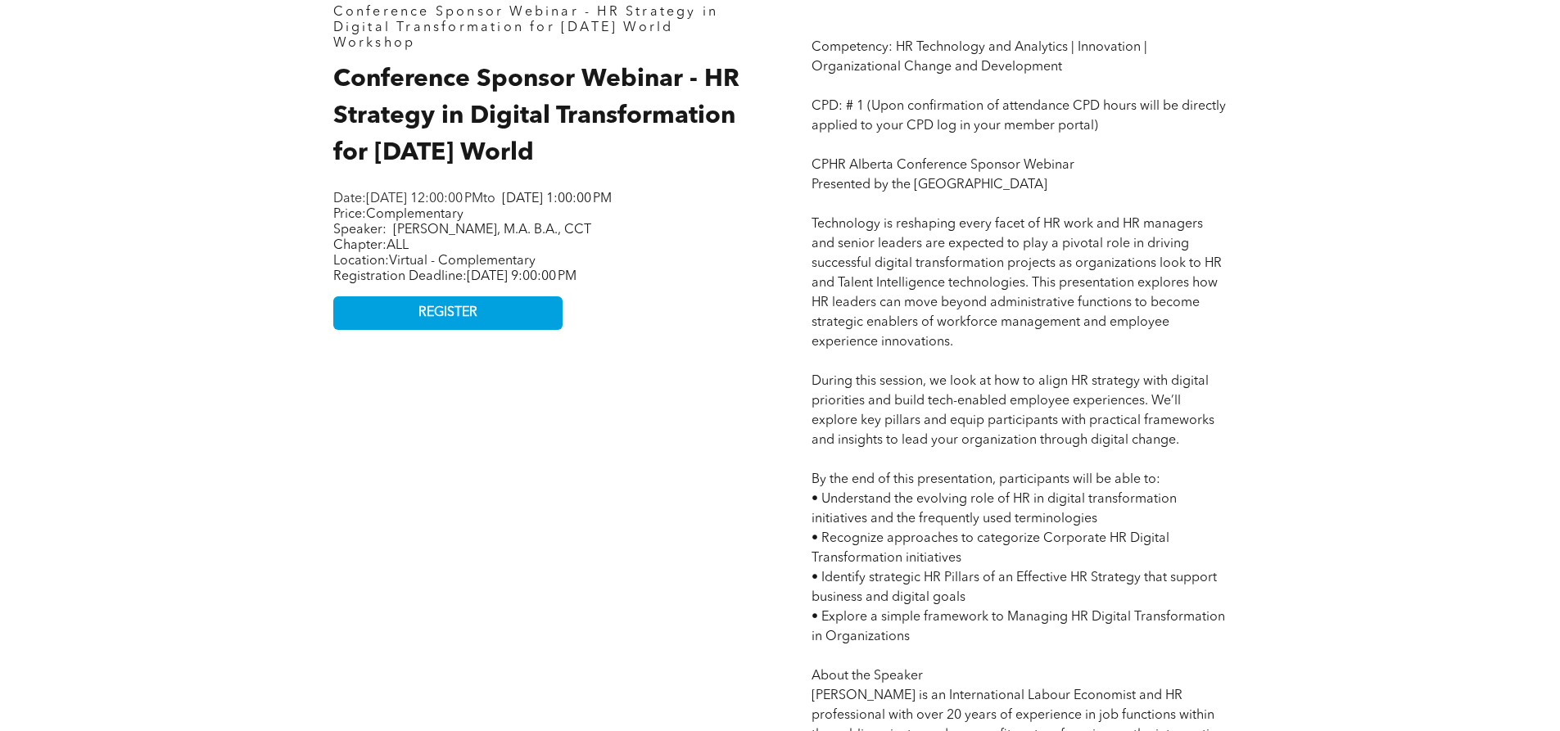
scroll to position [819, 0]
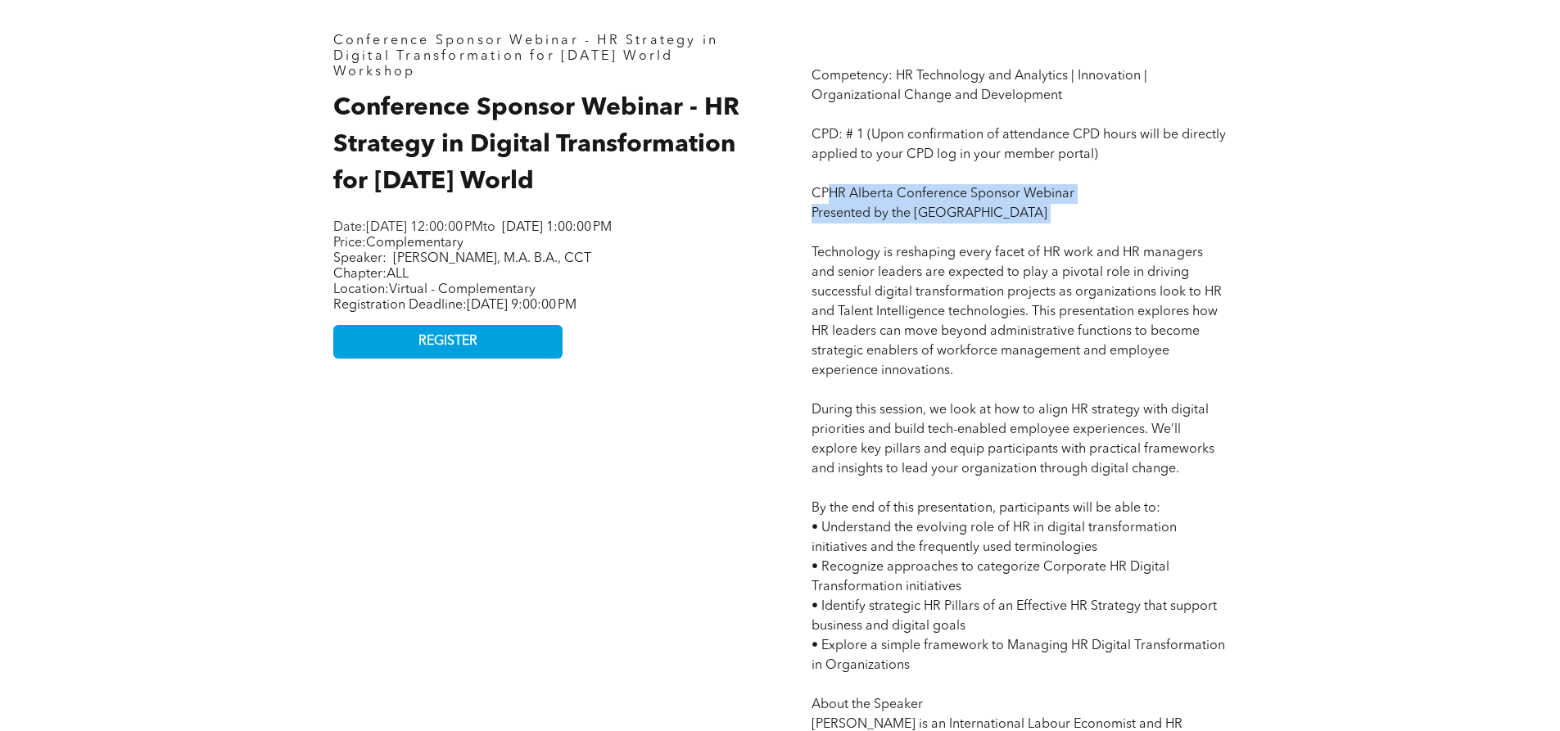
drag, startPoint x: 830, startPoint y: 197, endPoint x: 1079, endPoint y: 236, distance: 252.7
click at [1079, 236] on p "Competency: HR Technology and Analytics | Innovation | Organizational Change an…" at bounding box center [1019, 606] width 415 height 1081
click at [1058, 302] on p "Competency: HR Technology and Analytics | Innovation | Organizational Change an…" at bounding box center [1019, 606] width 415 height 1081
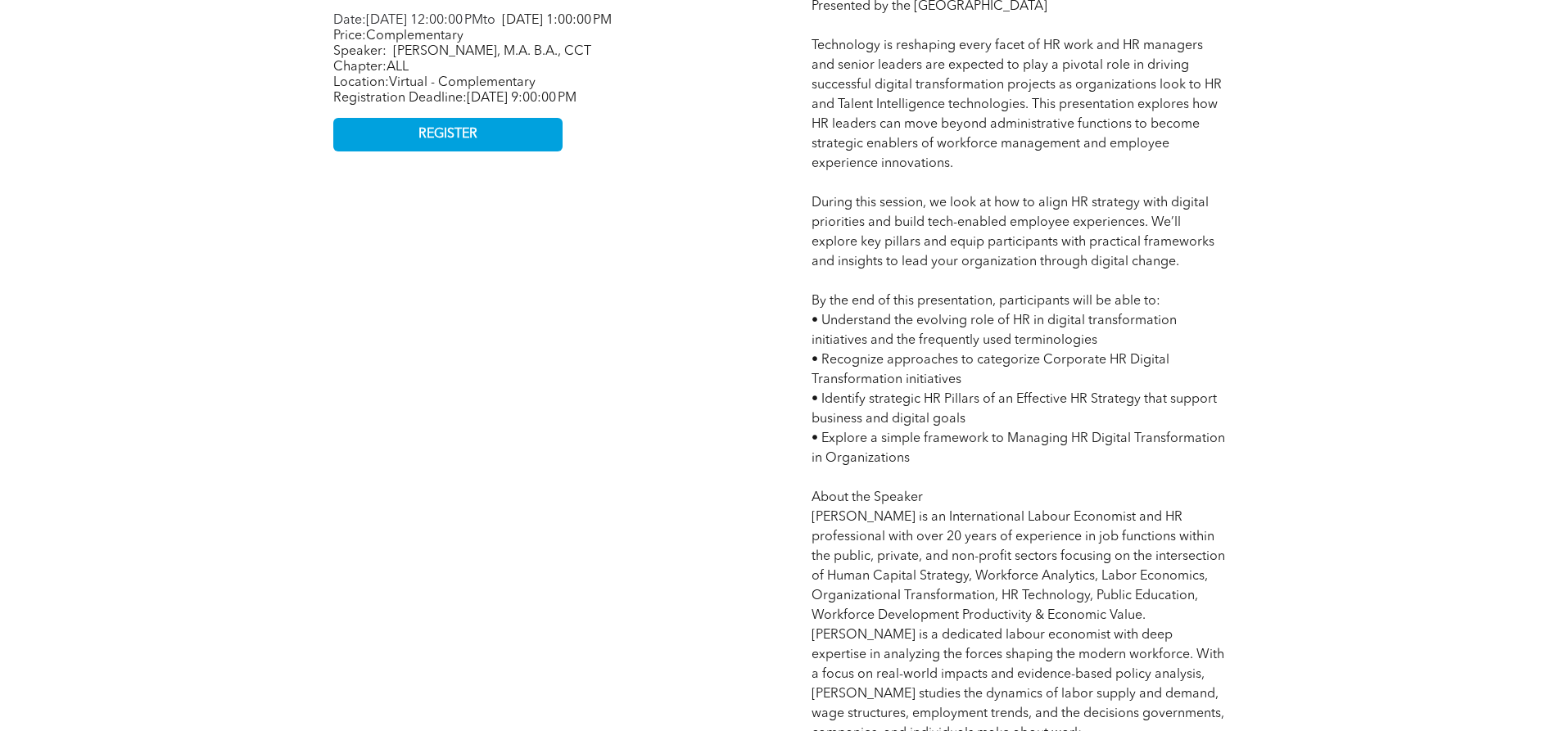
scroll to position [1065, 0]
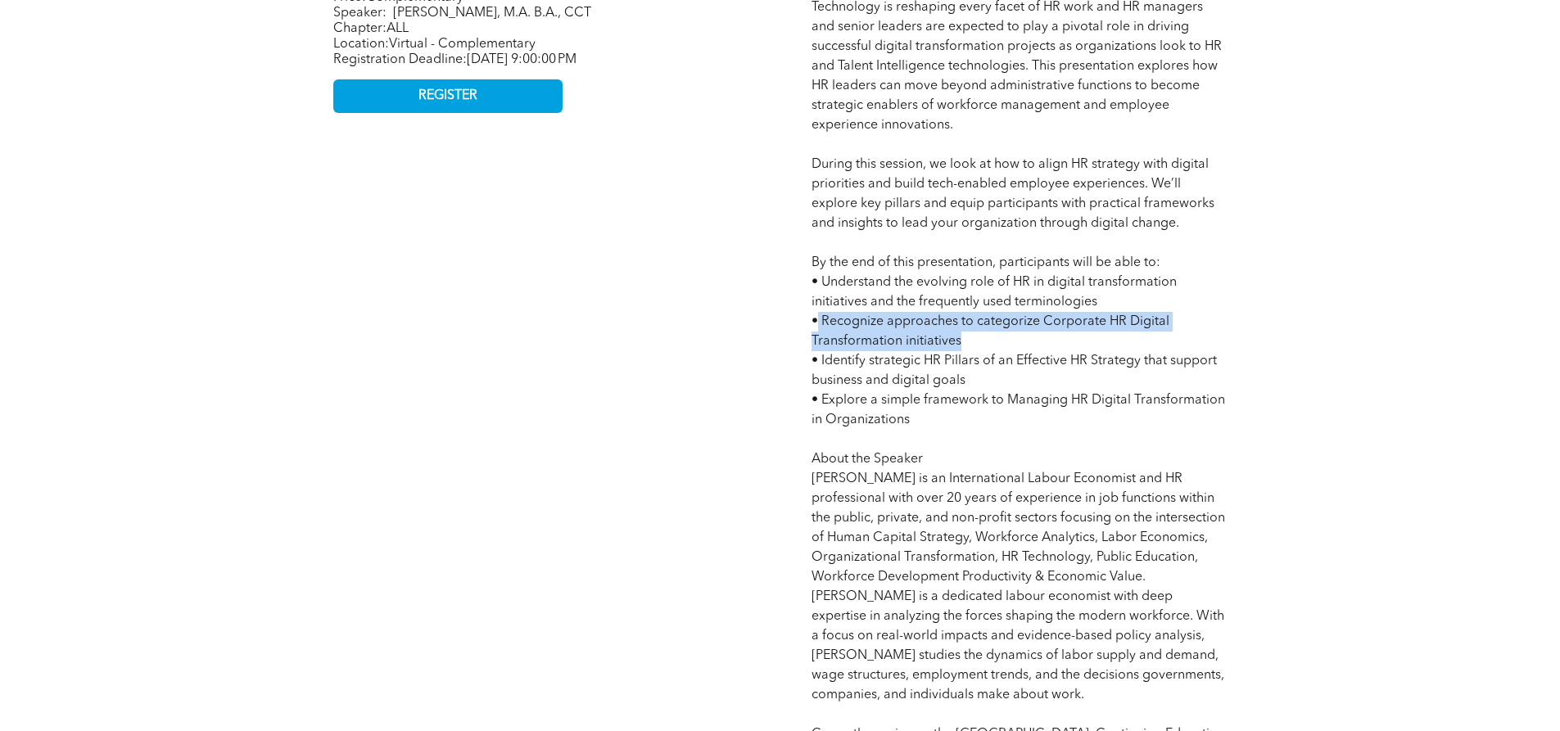
drag, startPoint x: 822, startPoint y: 326, endPoint x: 1053, endPoint y: 343, distance: 231.6
click at [1053, 343] on p "Competency: HR Technology and Analytics | Innovation | Organizational Change an…" at bounding box center [1019, 361] width 415 height 1081
click at [1053, 344] on p "Competency: HR Technology and Analytics | Innovation | Organizational Change an…" at bounding box center [1019, 361] width 415 height 1081
click at [989, 342] on p "Competency: HR Technology and Analytics | Innovation | Organizational Change an…" at bounding box center [1019, 361] width 415 height 1081
drag, startPoint x: 969, startPoint y: 342, endPoint x: 777, endPoint y: 331, distance: 192.0
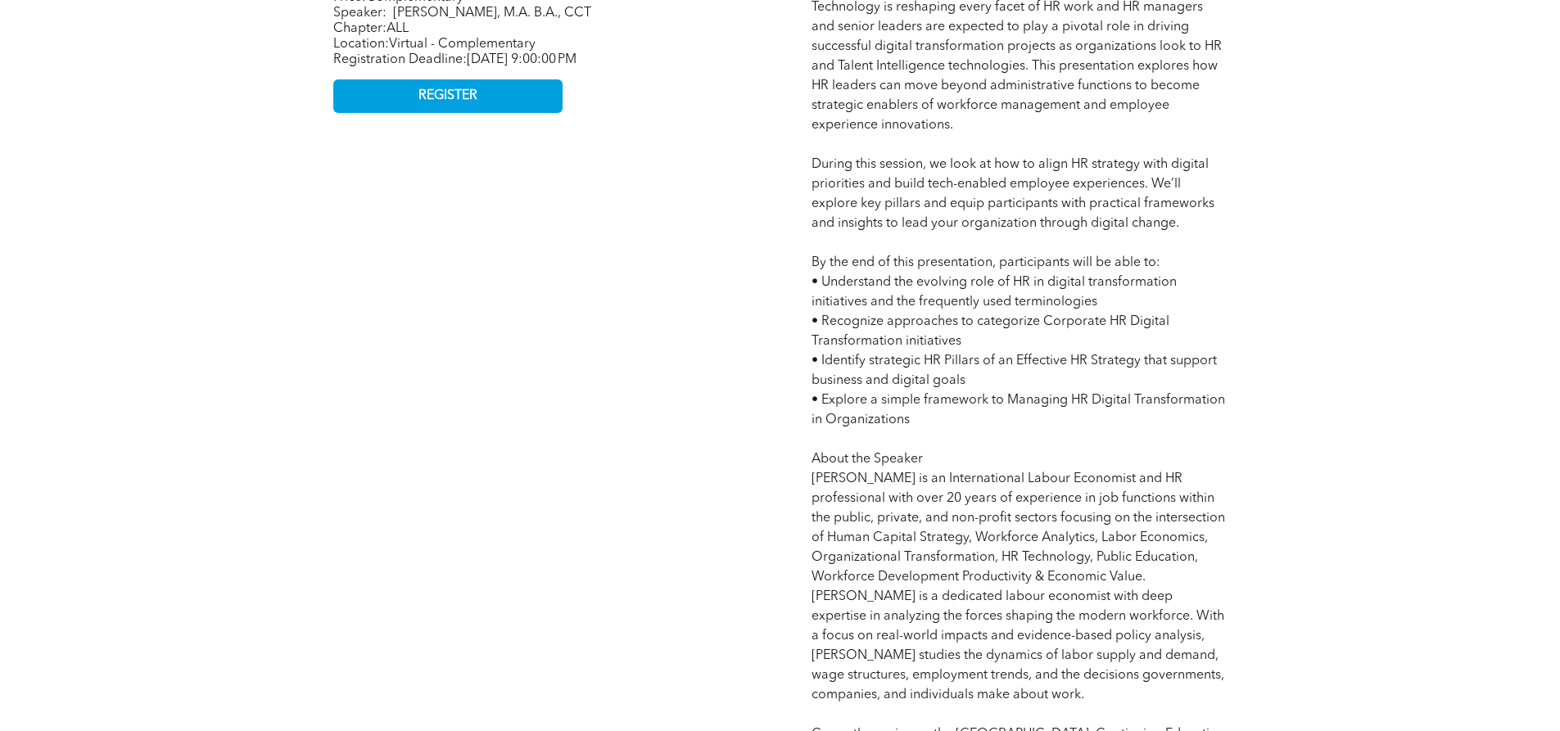
click at [777, 331] on div "Conference Sponsor Webinar - HR Strategy in Digital Transformation for Today’s …" at bounding box center [780, 344] width 983 height 1390
click at [931, 384] on span "Competency: HR Technology and Analytics | Innovation | Organizational Change an…" at bounding box center [1019, 361] width 414 height 1075
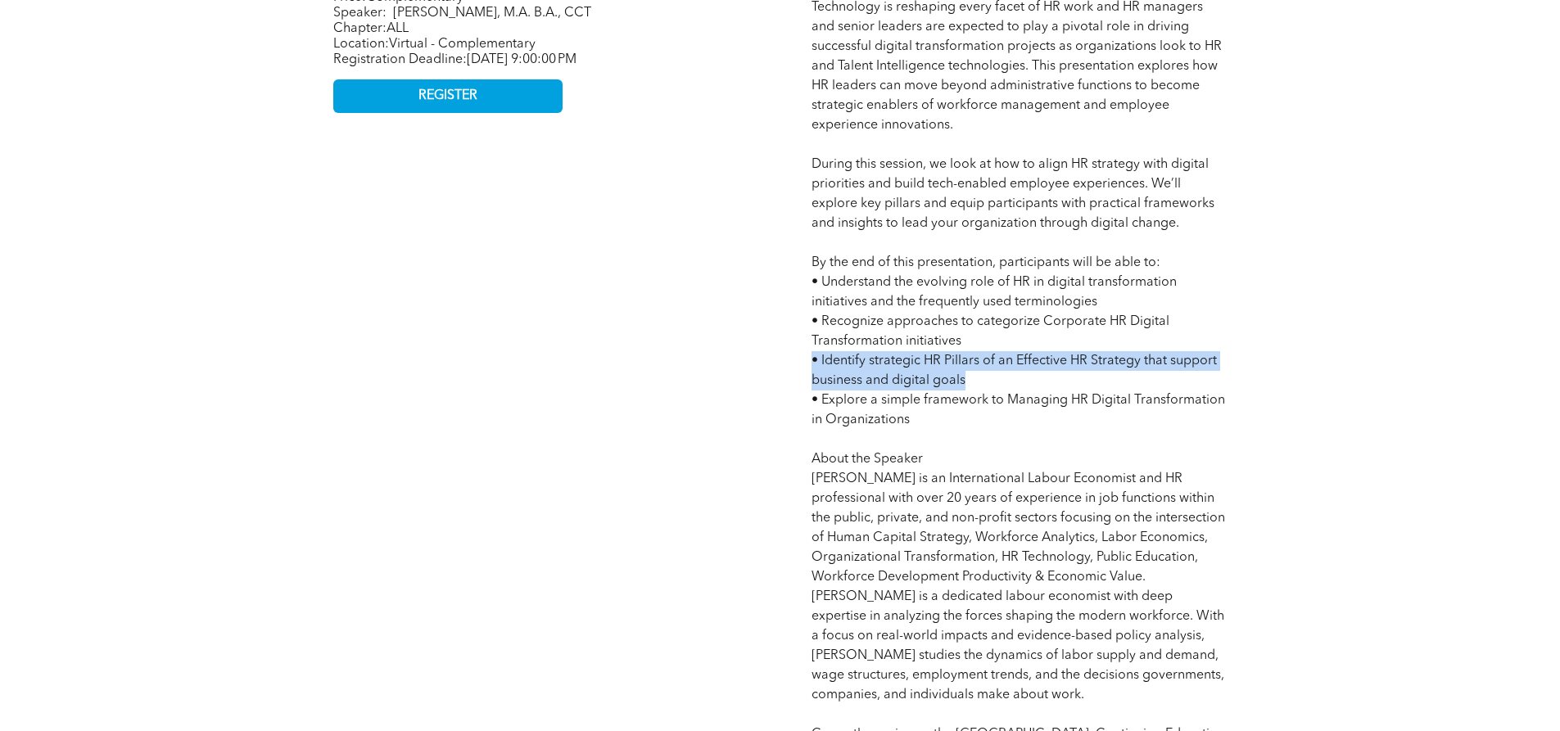
drag, startPoint x: 987, startPoint y: 385, endPoint x: 788, endPoint y: 364, distance: 200.2
click at [788, 364] on div "Conference Sponsor Webinar - HR Strategy in Digital Transformation for Today’s …" at bounding box center [780, 344] width 983 height 1390
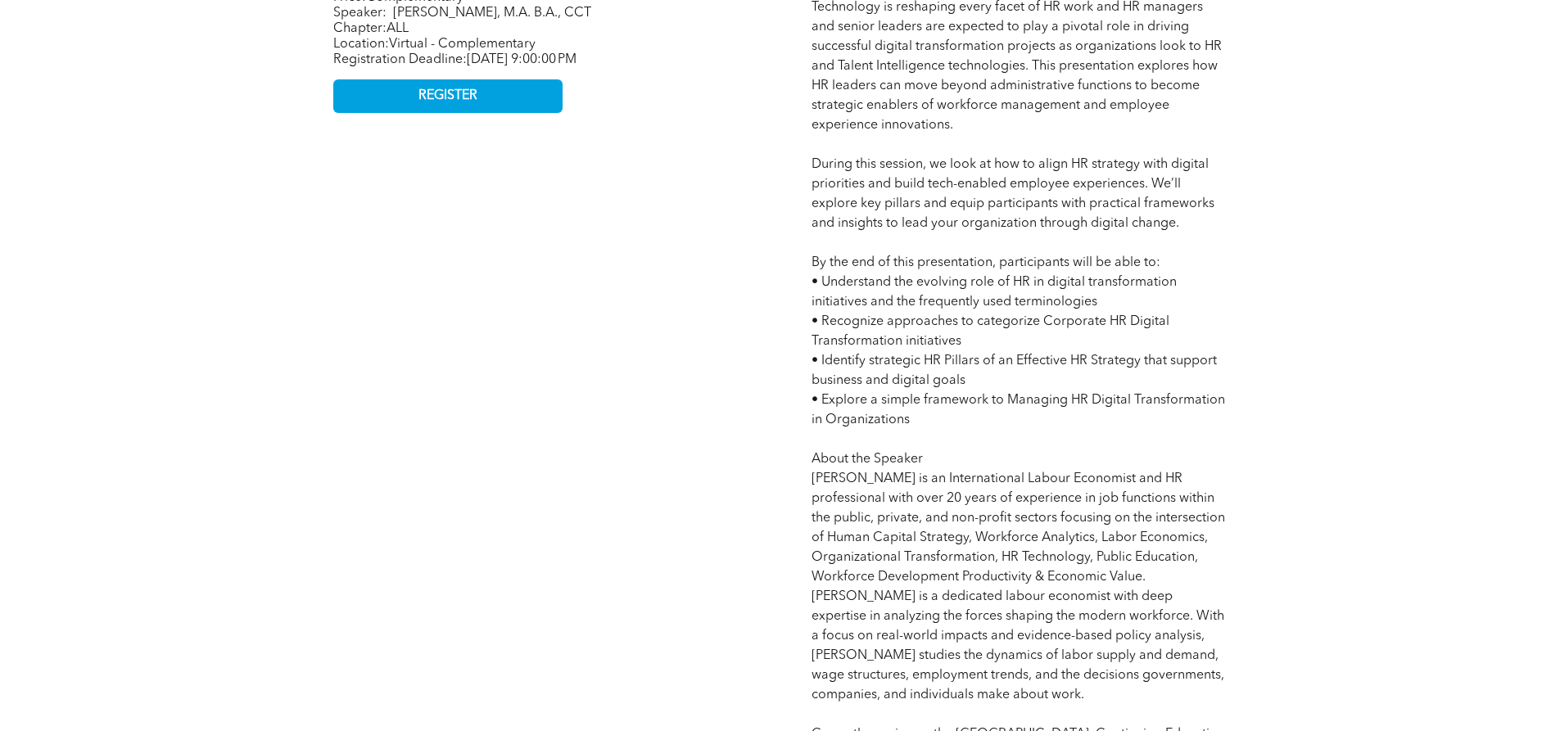
click at [900, 393] on span "Competency: HR Technology and Analytics | Innovation | Organizational Change an…" at bounding box center [1019, 361] width 414 height 1075
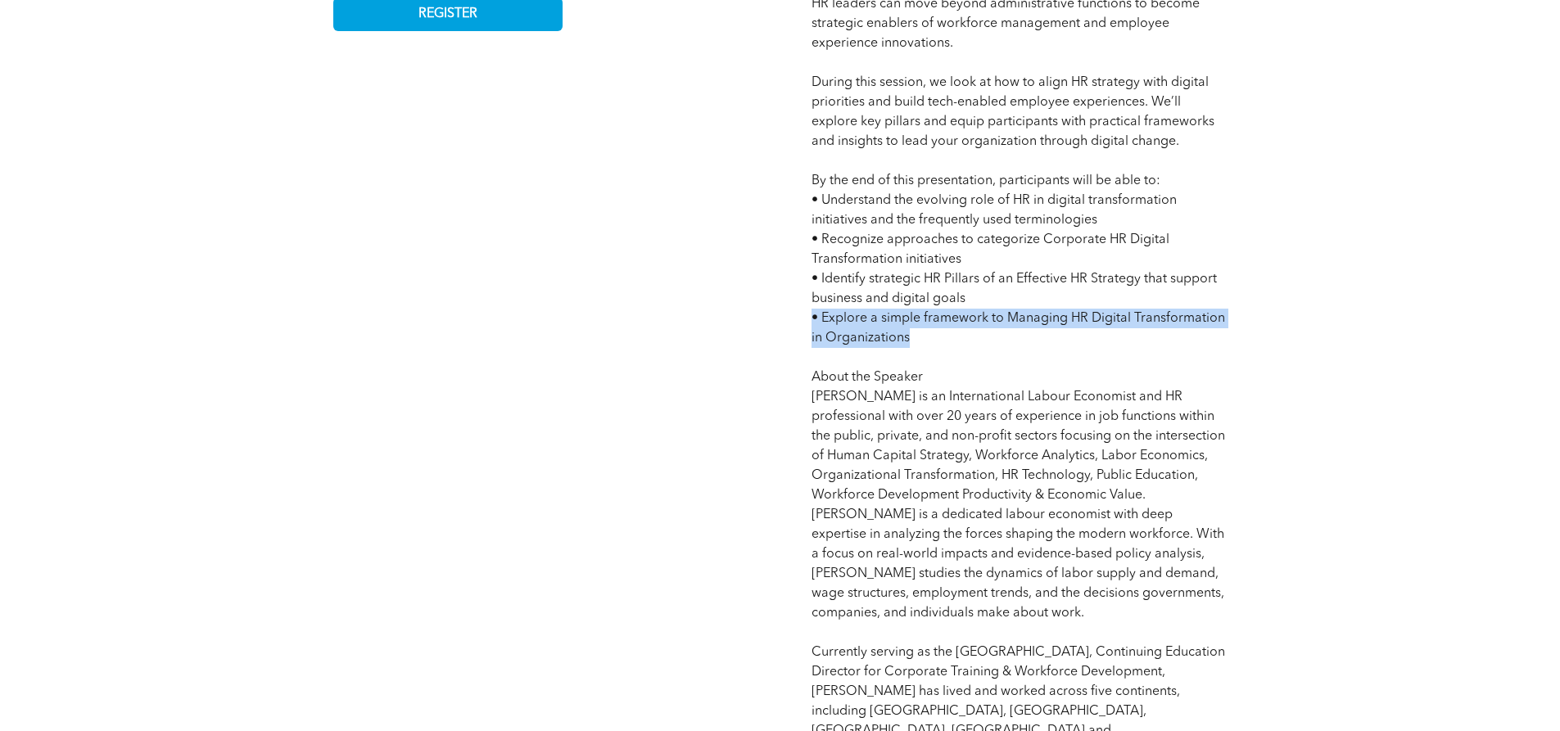
drag, startPoint x: 873, startPoint y: 342, endPoint x: 801, endPoint y: 324, distance: 74.1
click at [801, 324] on div "Competency: HR Technology and Analytics | Innovation | Organizational Change an…" at bounding box center [1019, 263] width 441 height 1140
click at [1002, 346] on p "Competency: HR Technology and Analytics | Innovation | Organizational Change an…" at bounding box center [1019, 279] width 415 height 1081
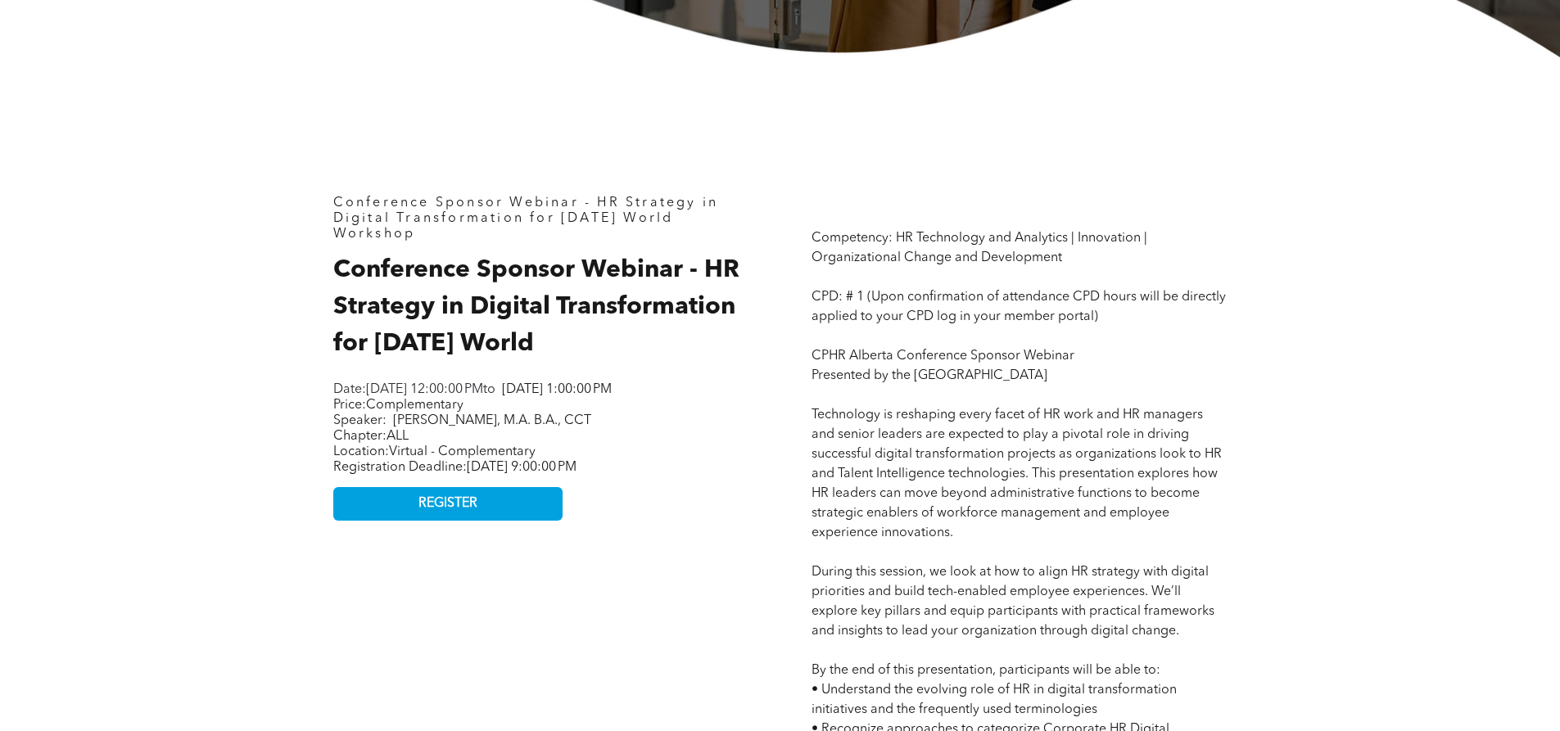
scroll to position [655, 0]
